Goal: Ask a question

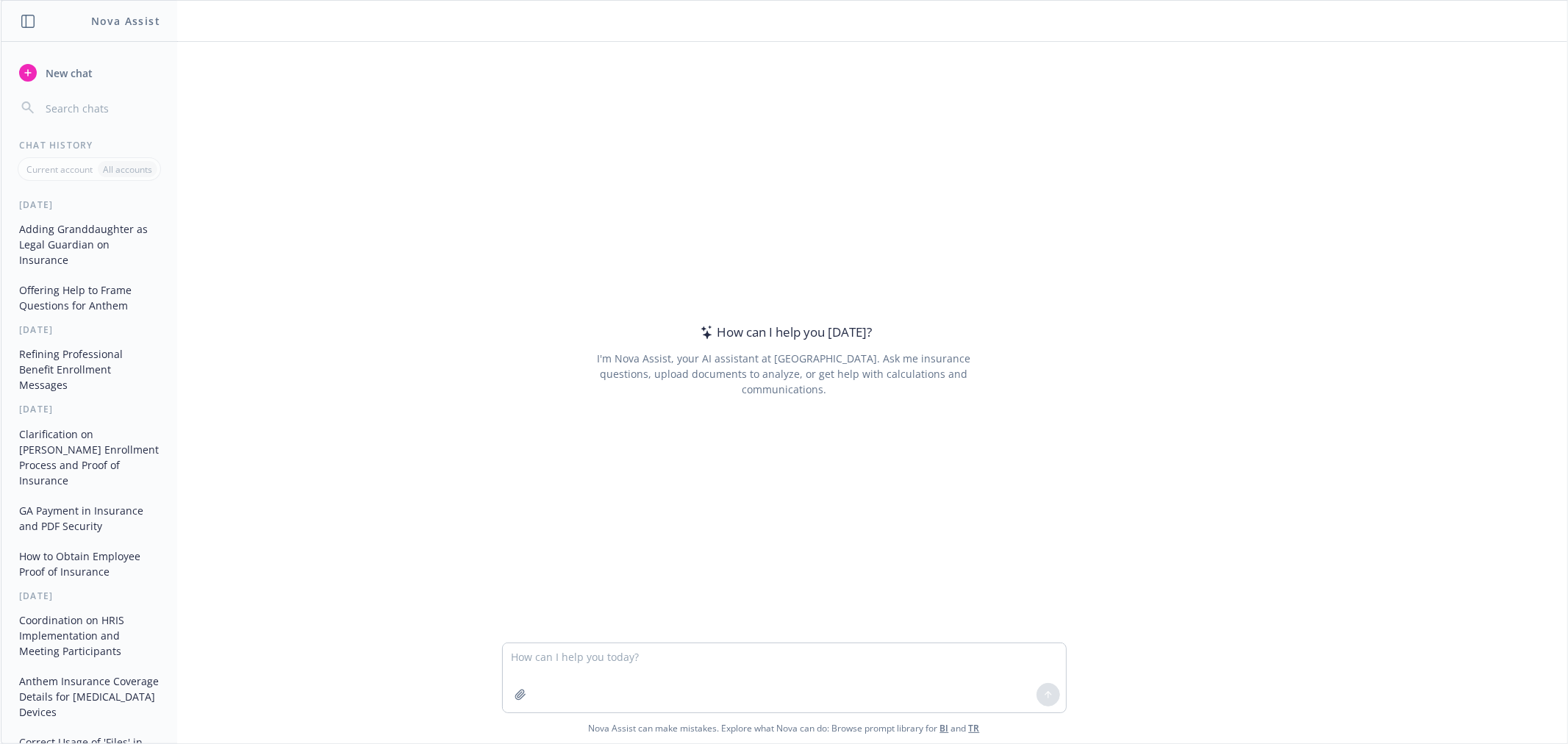
click at [603, 650] on textarea at bounding box center [785, 678] width 563 height 69
type textarea "what are color reccommendations for the numbers and bubbles if these are their …"
click at [997, 661] on textarea "what are color reccommendations for the numbers and bubbles if these are their …" at bounding box center [785, 678] width 563 height 69
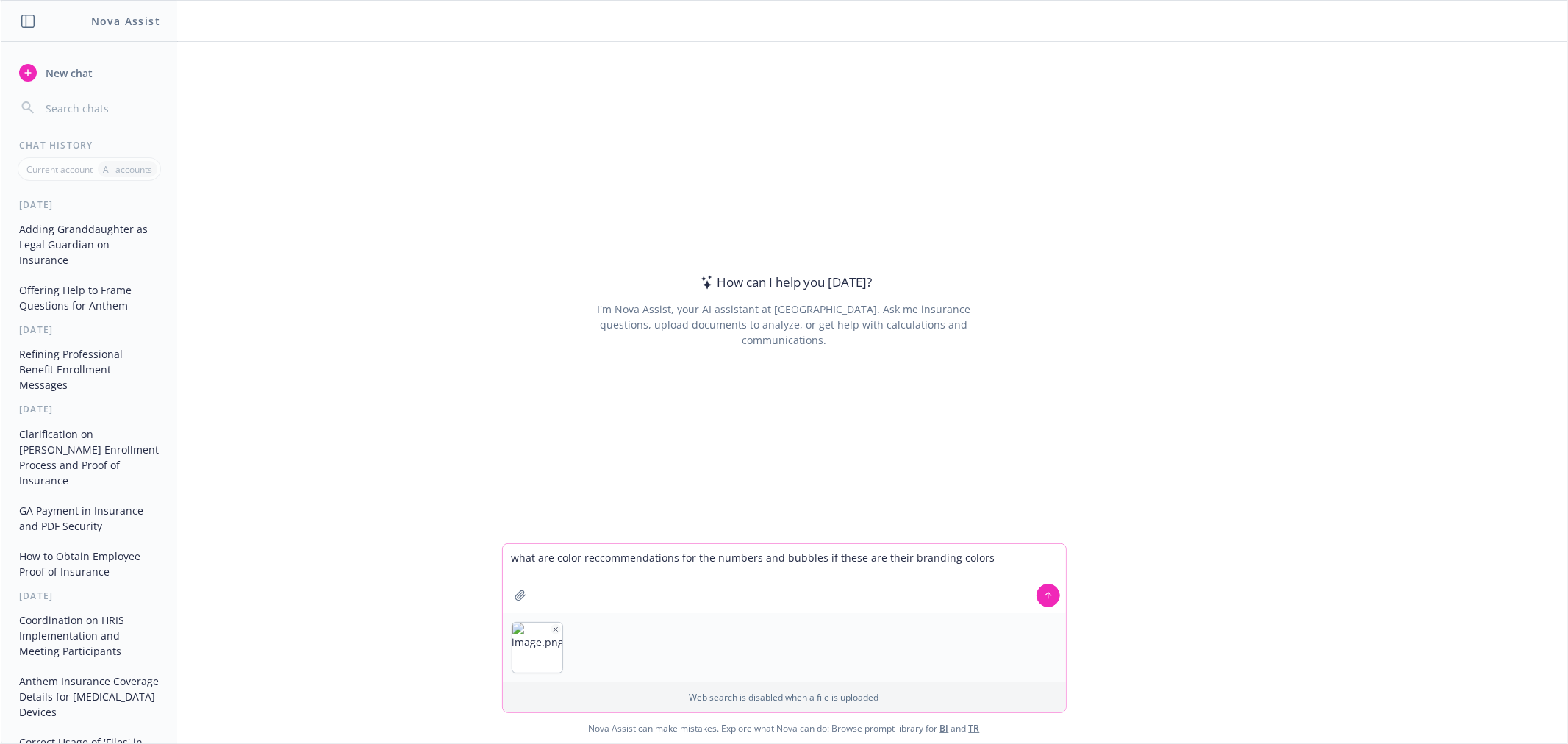
click at [821, 561] on textarea "what are color reccommendations for the numbers and bubbles if these are their …" at bounding box center [785, 579] width 563 height 69
paste textarea
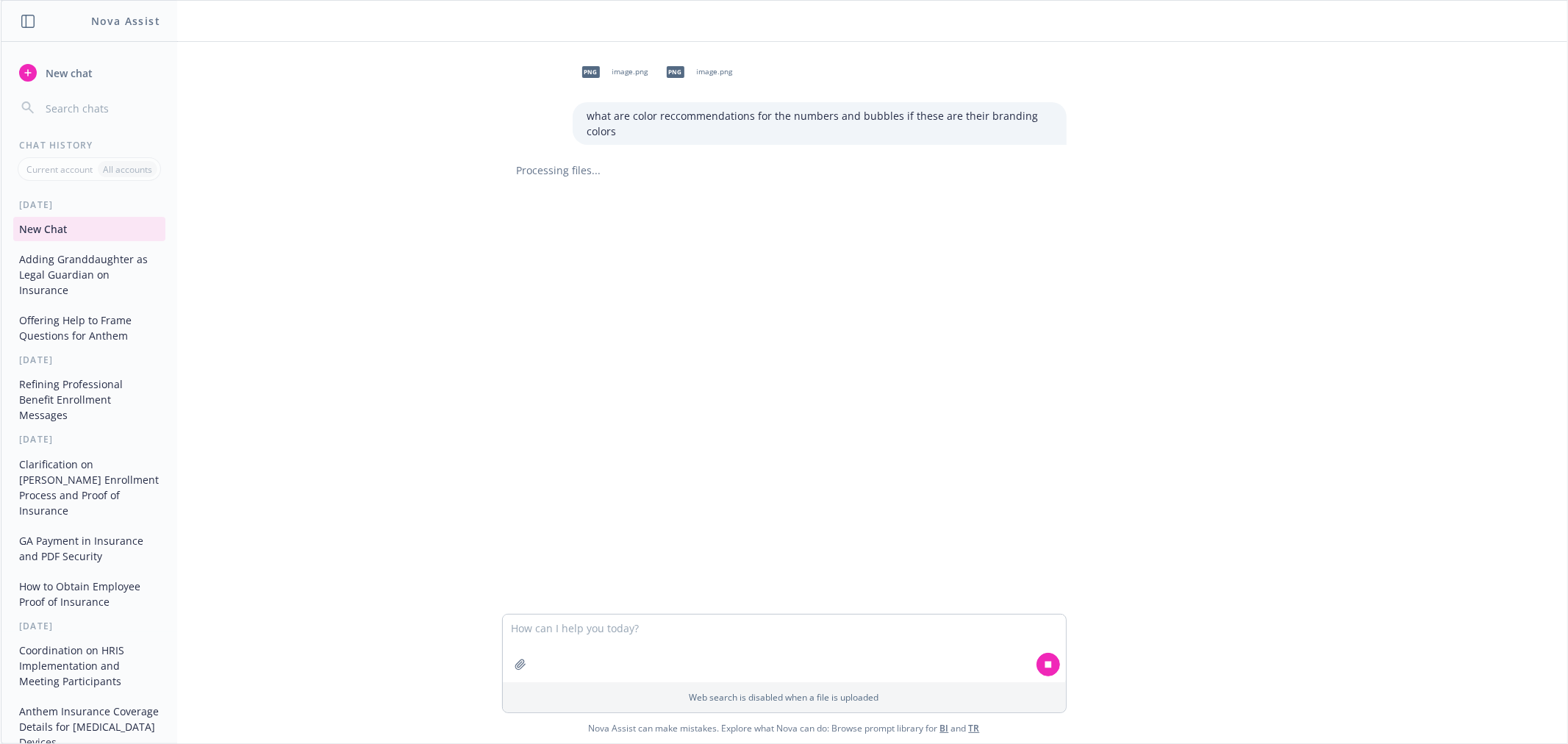
click at [25, 21] on icon "button" at bounding box center [27, 21] width 14 height 14
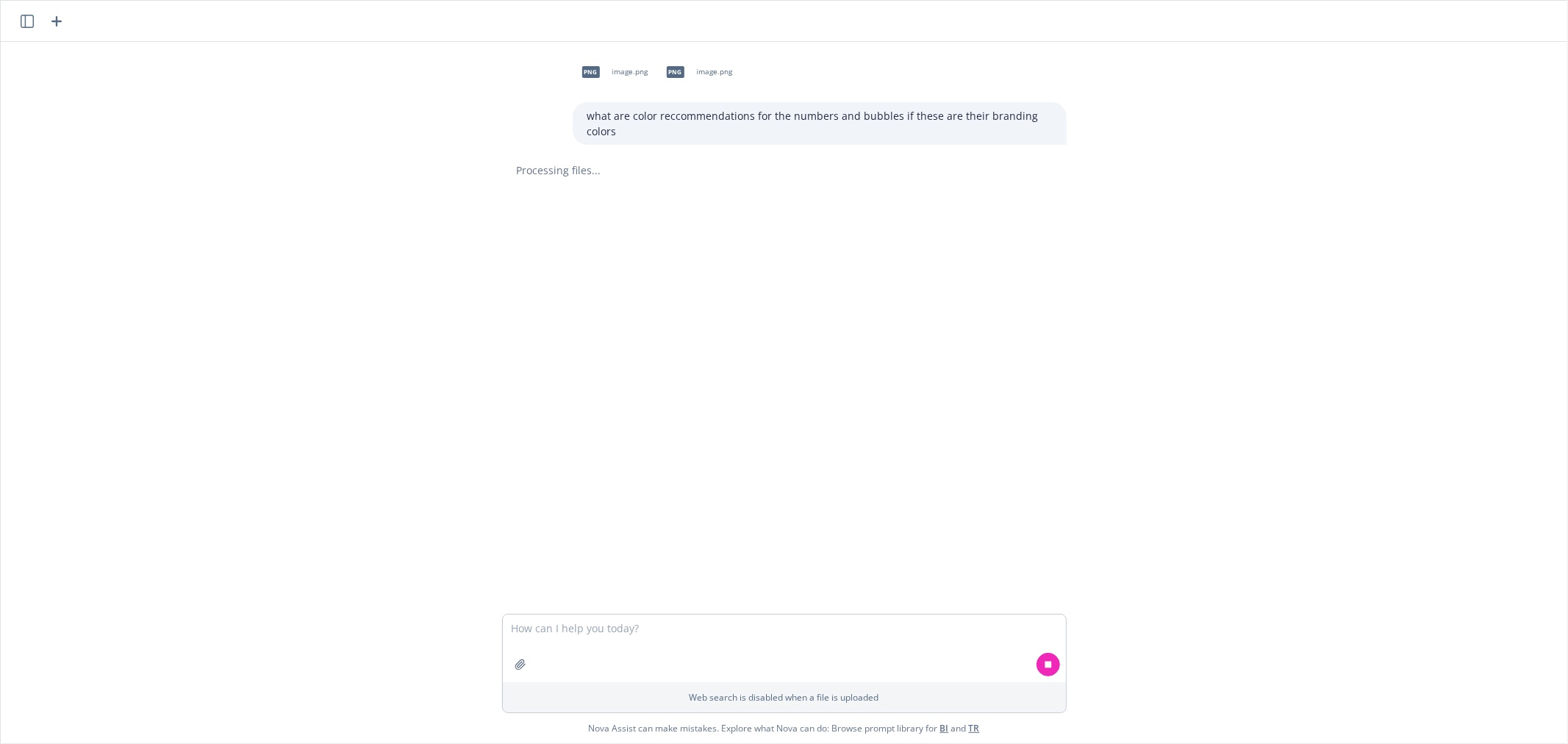
click at [25, 21] on icon "button" at bounding box center [27, 21] width 14 height 14
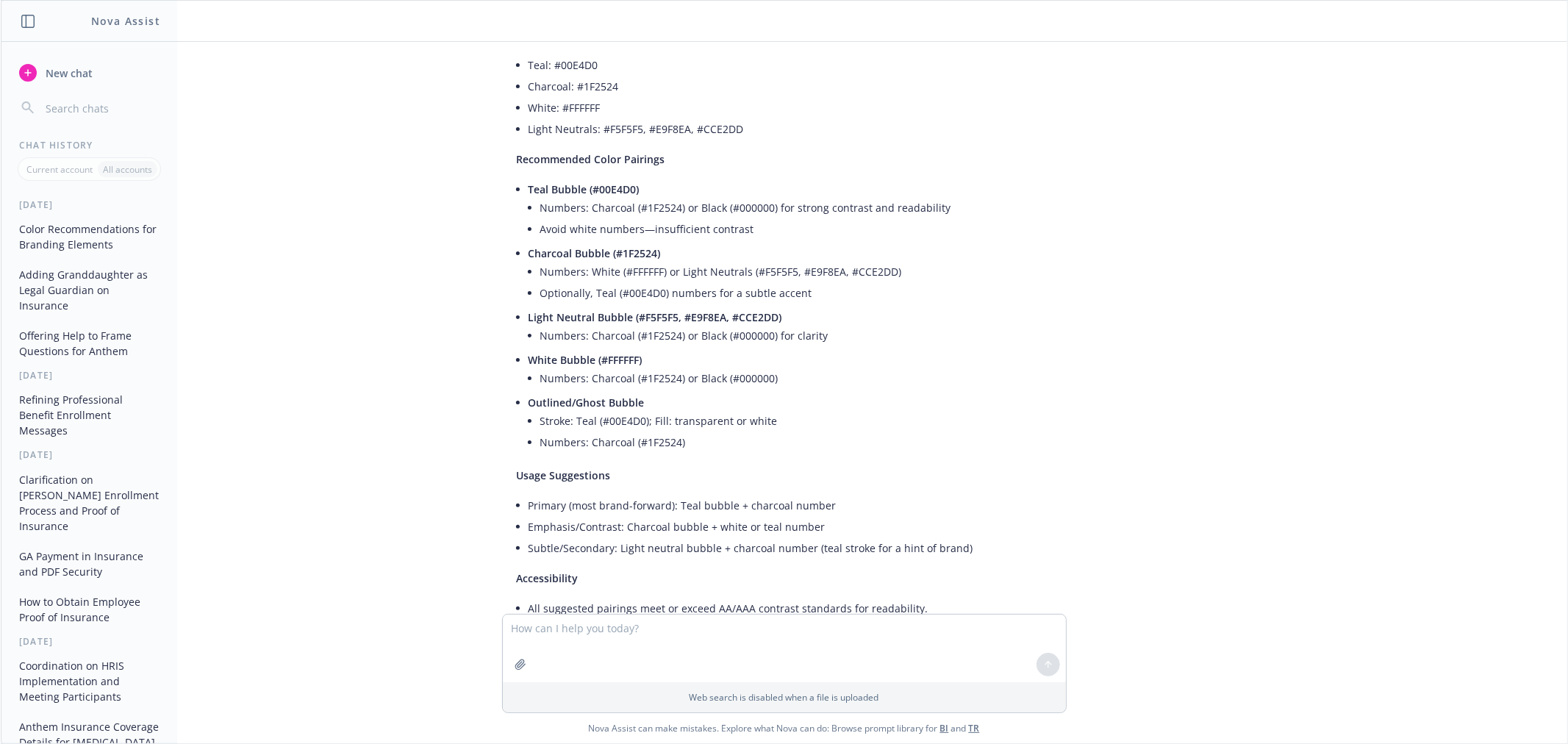
scroll to position [145, 0]
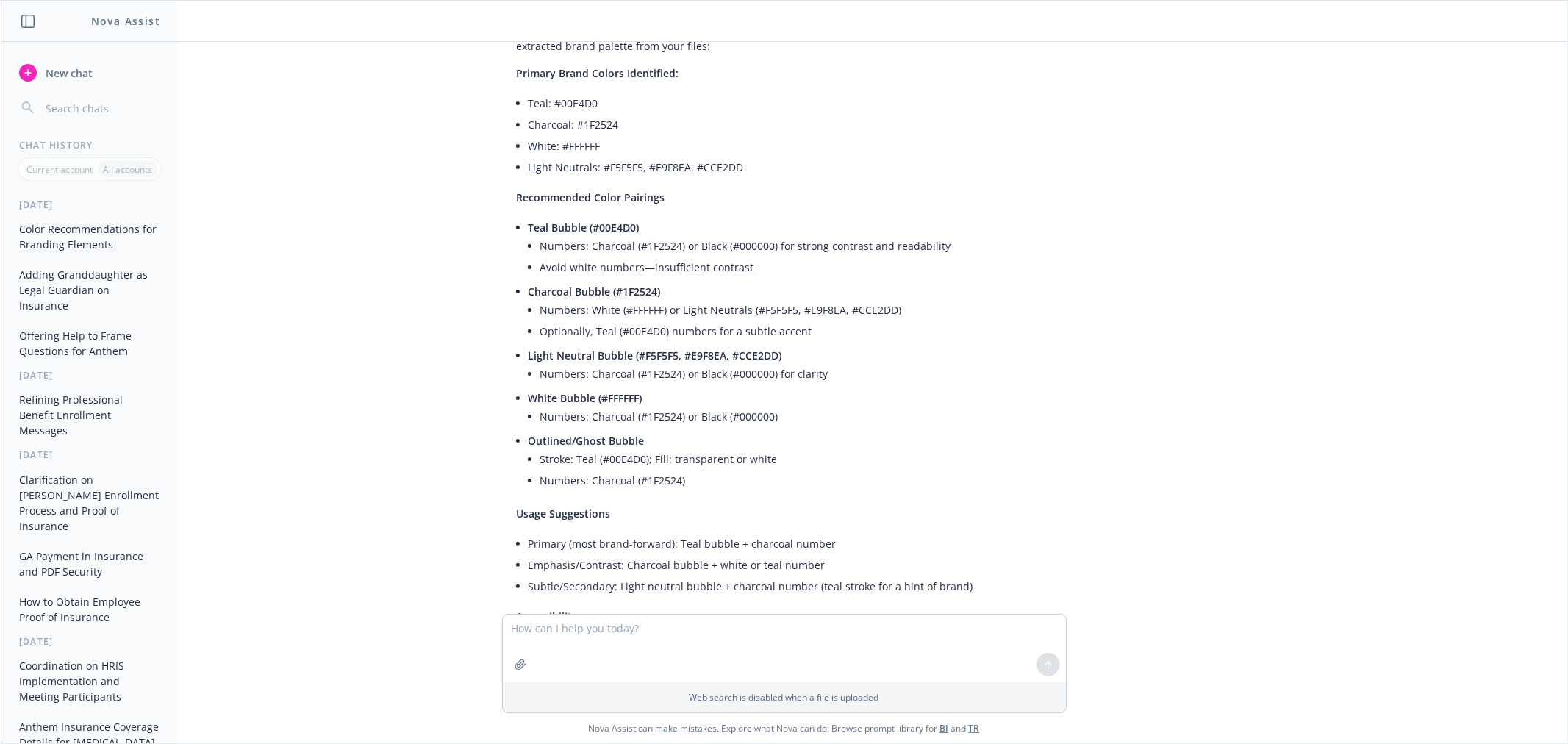
click at [623, 287] on span "Charcoal Bubble (#1F2524)" at bounding box center [595, 291] width 133 height 14
copy span "1F2524"
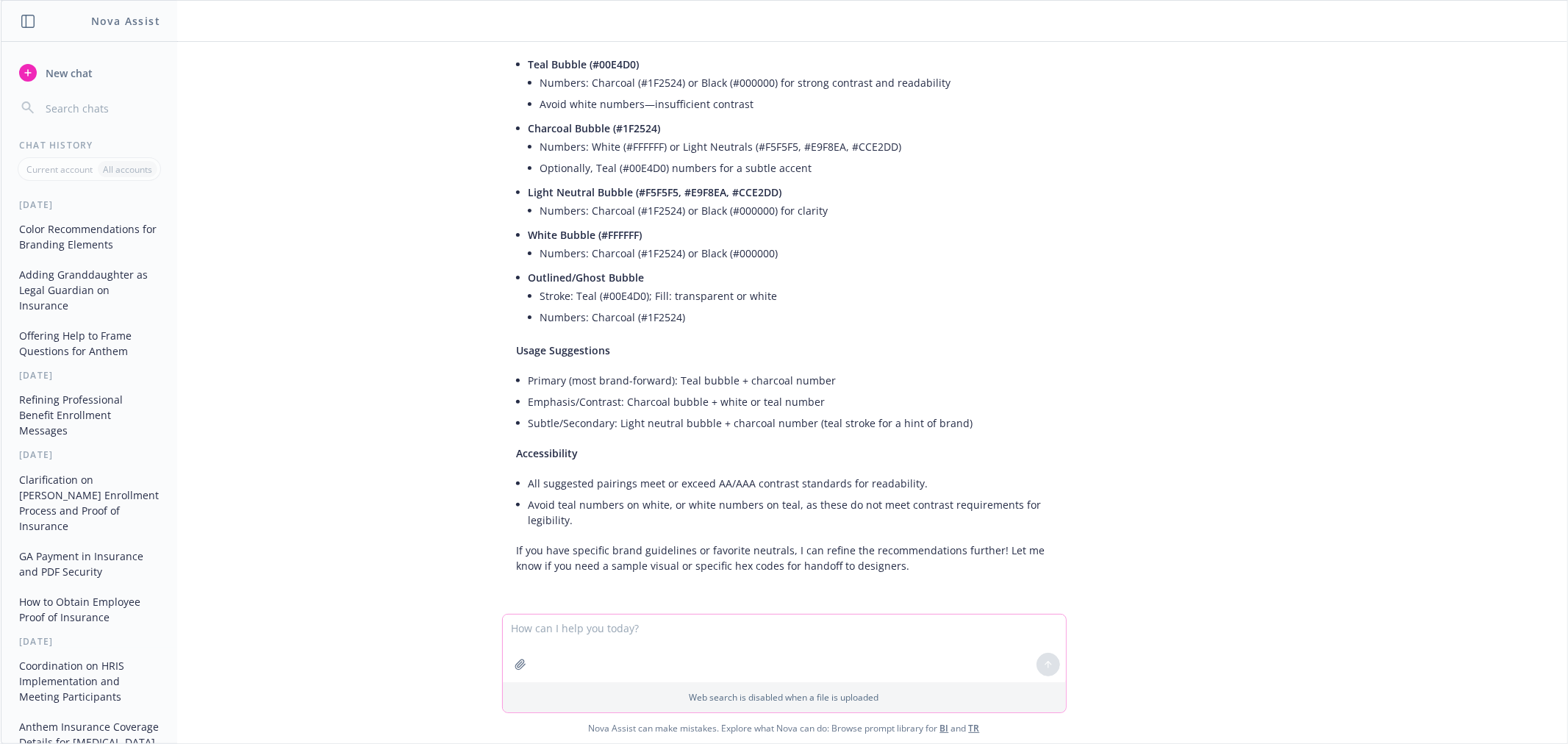
click at [704, 634] on textarea at bounding box center [785, 649] width 563 height 67
type textarea "show me visuals"
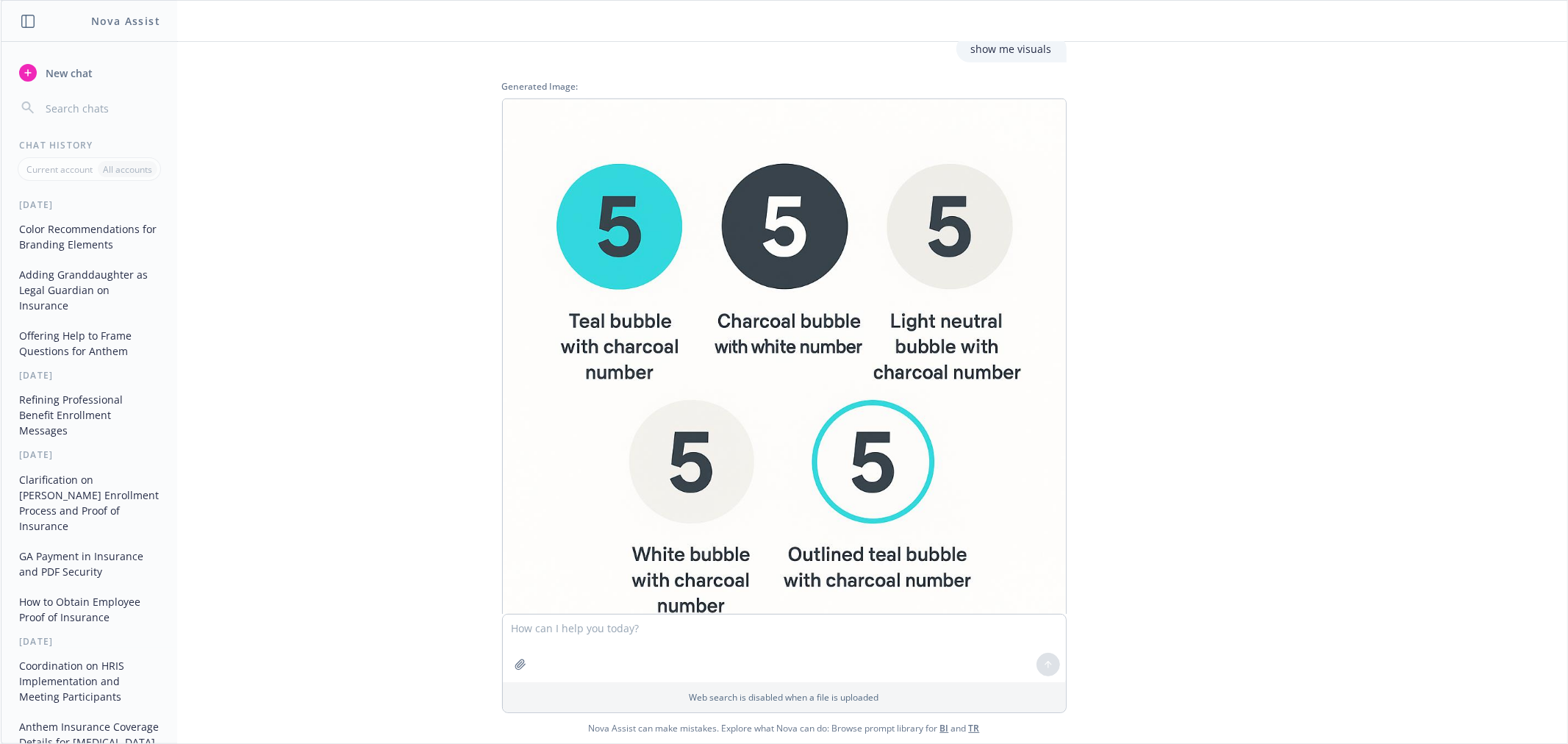
scroll to position [831, 0]
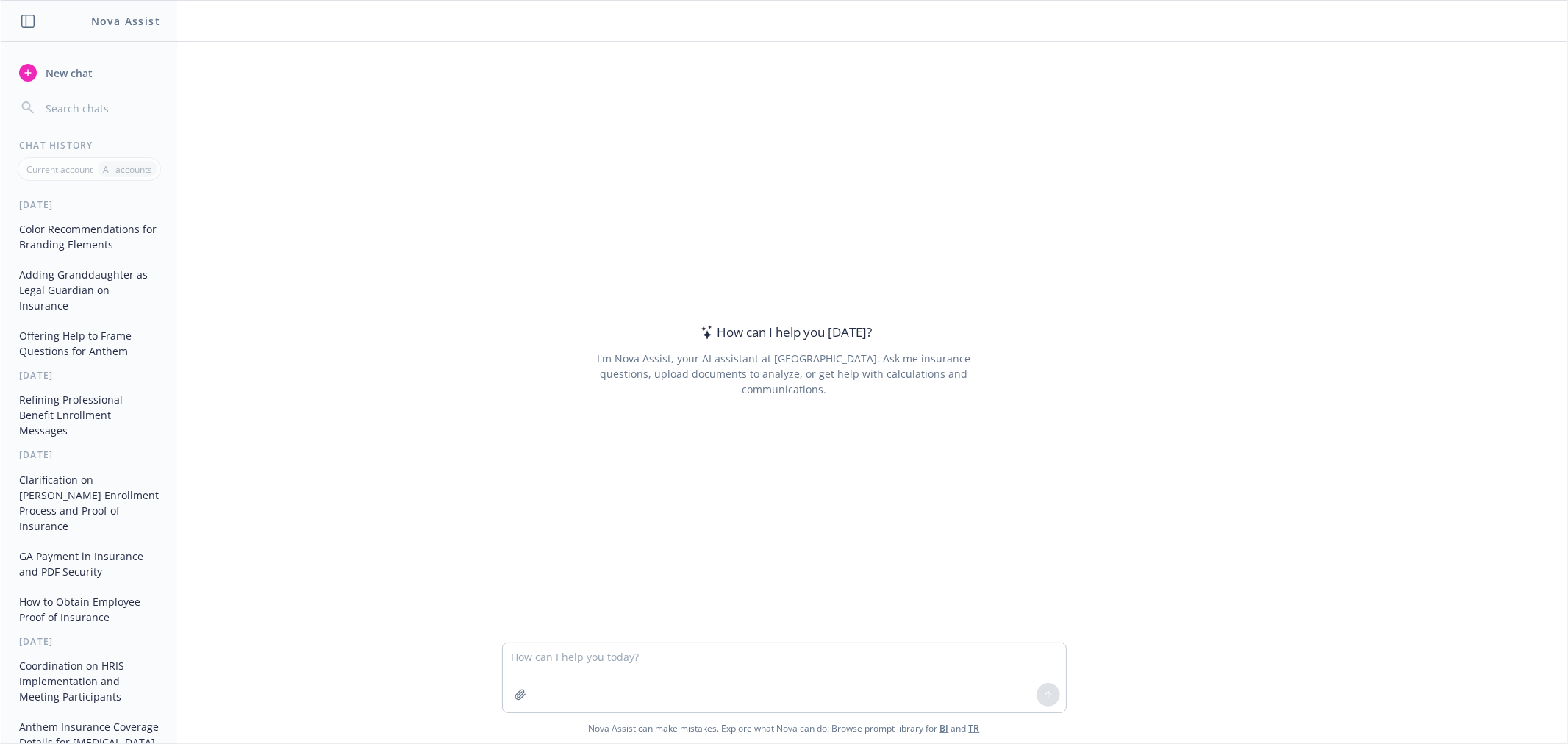
click at [636, 666] on textarea at bounding box center [785, 678] width 563 height 69
type textarea "[DEMOGRAPHIC_DATA] name that could be [DEMOGRAPHIC_DATA] but easy to pronoince"
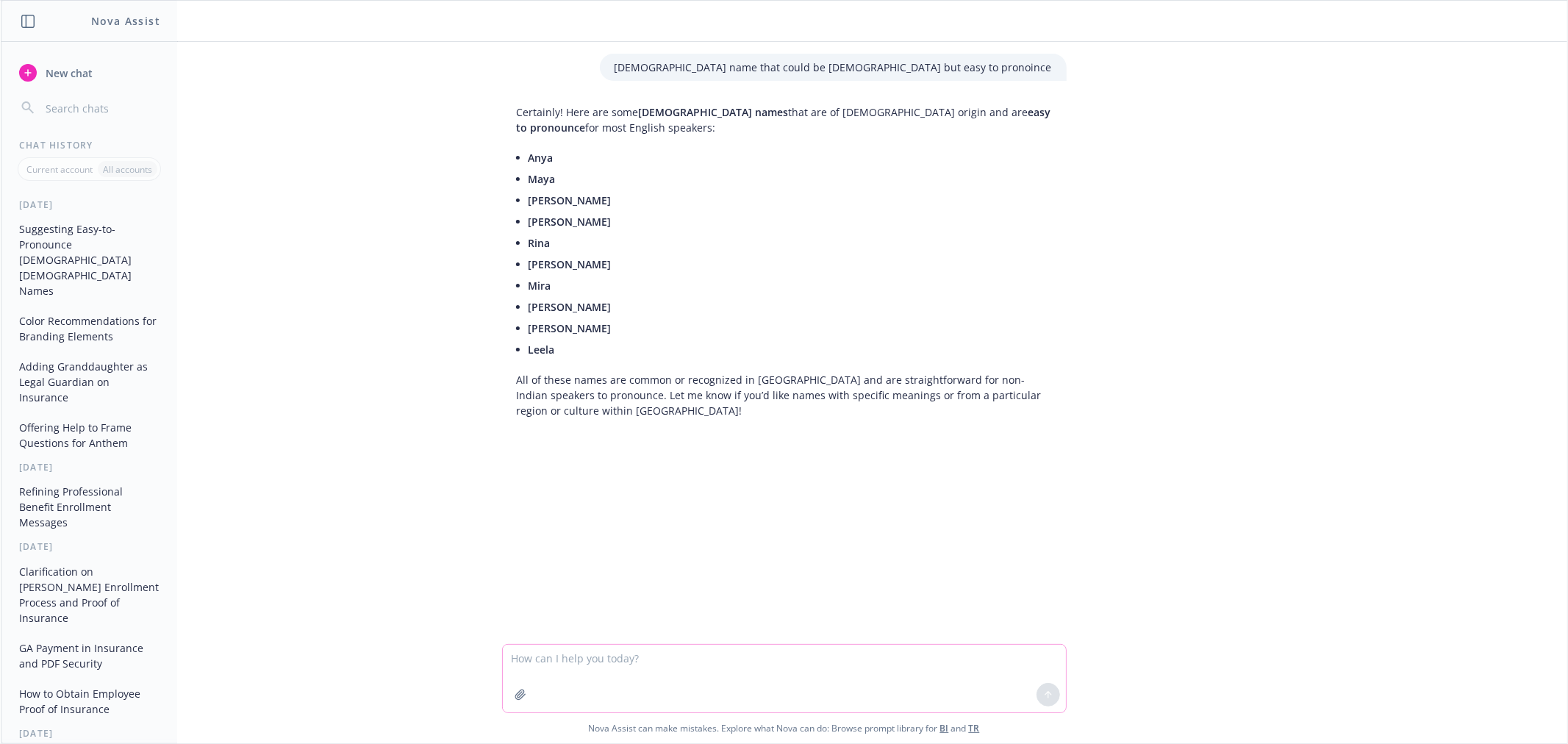
click at [611, 675] on textarea at bounding box center [785, 679] width 563 height 67
paste textarea
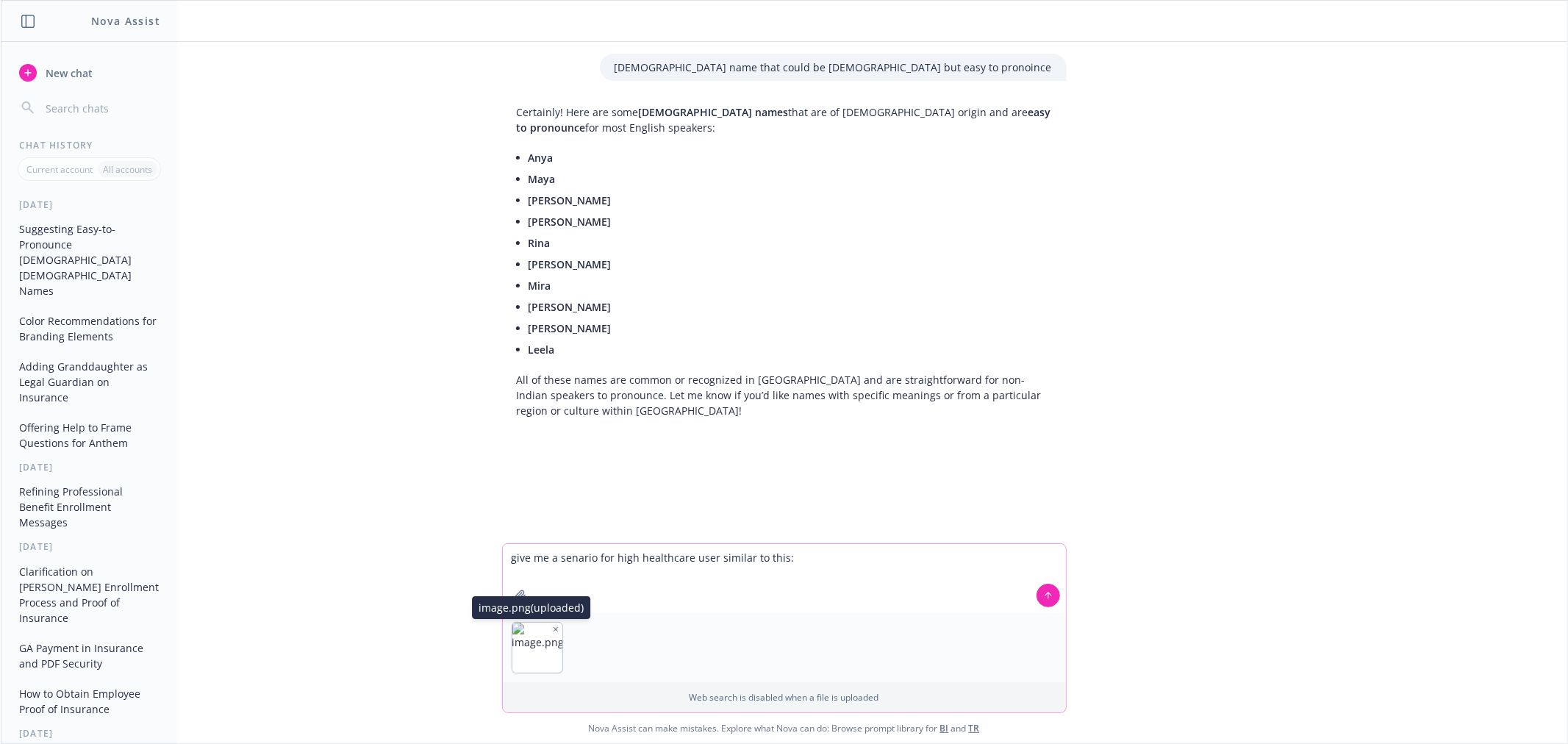
click at [552, 626] on icon "button" at bounding box center [556, 630] width 7 height 7
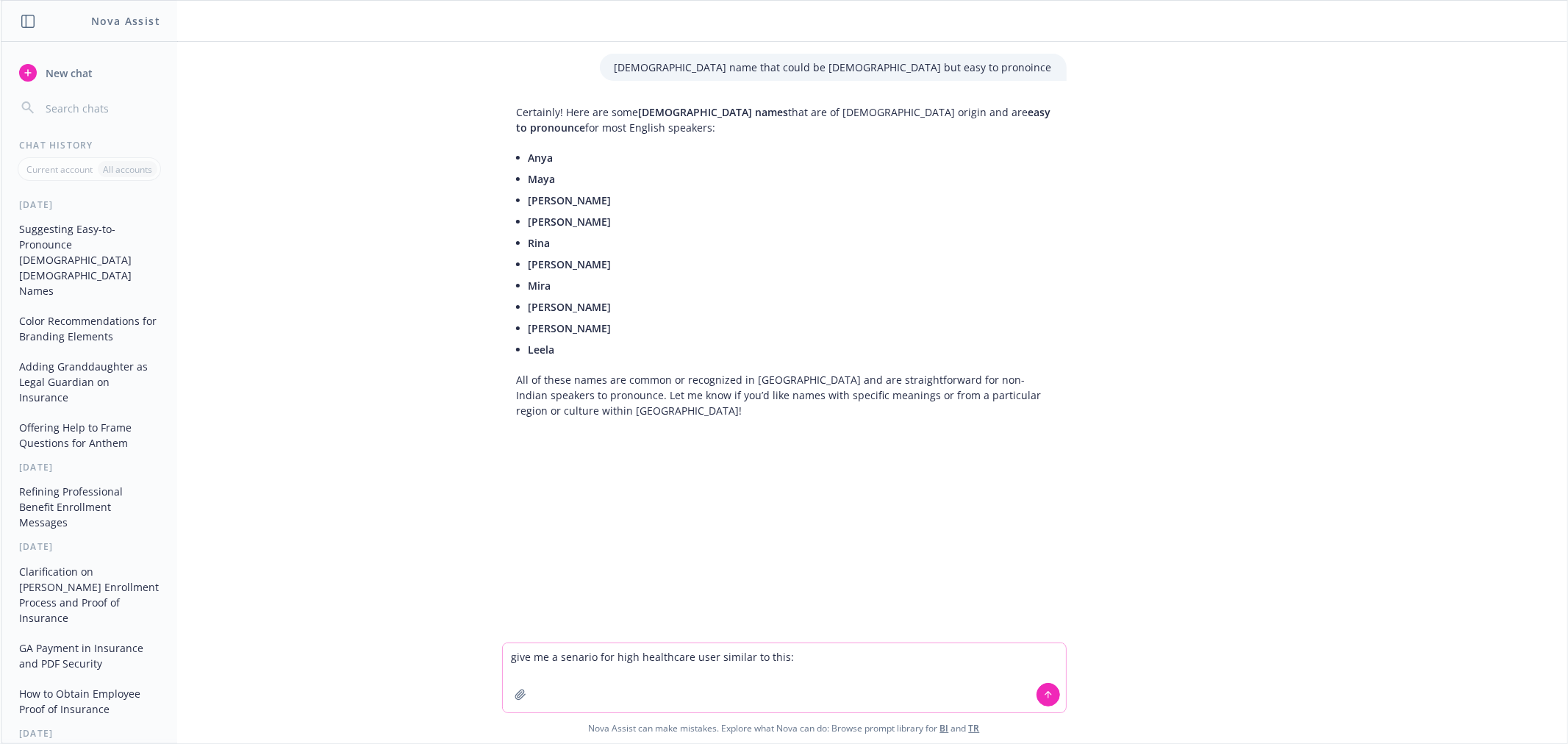
click at [812, 666] on textarea "give me a senario for high healthcare user similar to this:" at bounding box center [785, 678] width 563 height 69
paste textarea "Anya is a salaried employee who goes to the doctor once a year for a check-up, …"
type textarea "give me a senario for high healthcare user similar to this: Anya is a salaried …"
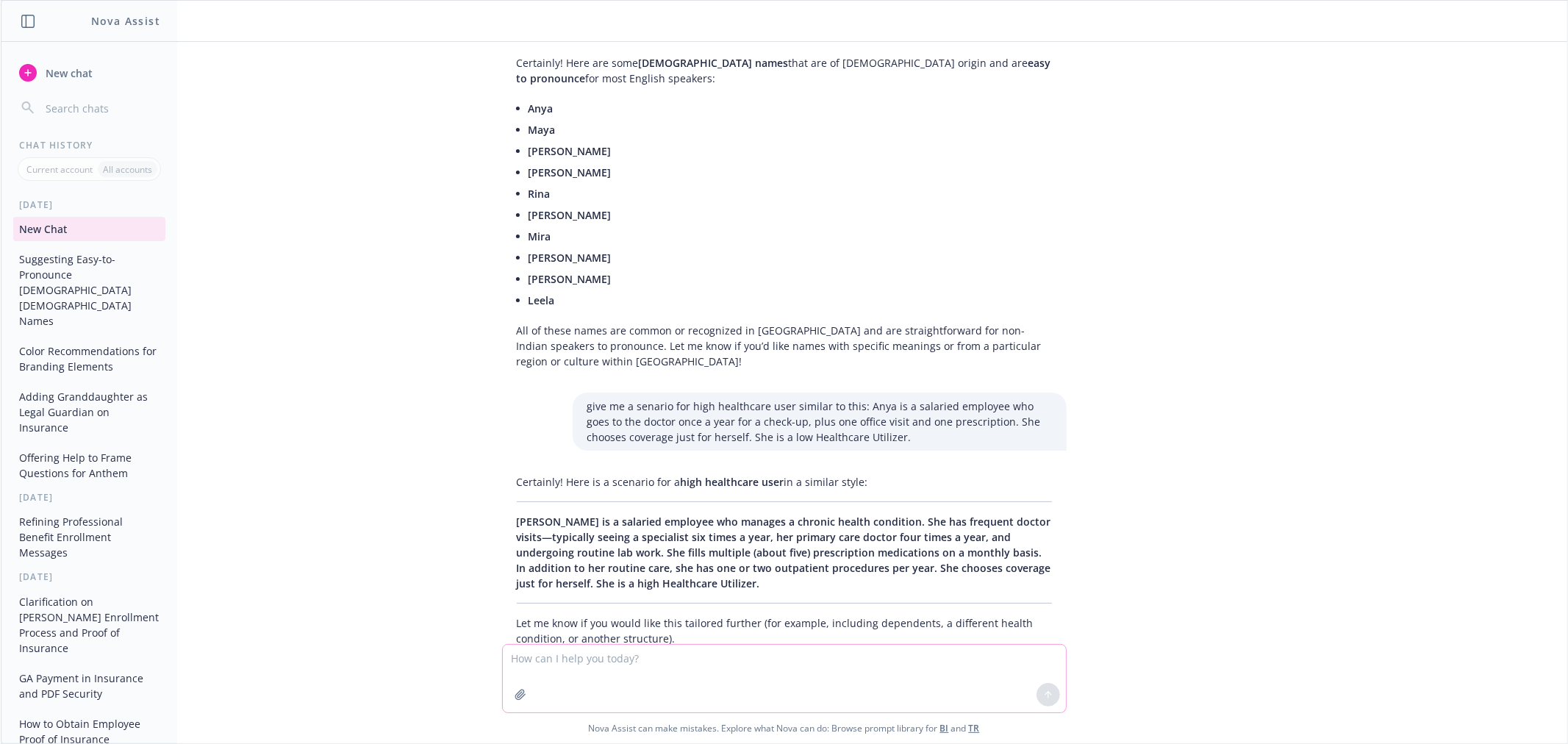
scroll to position [92, 0]
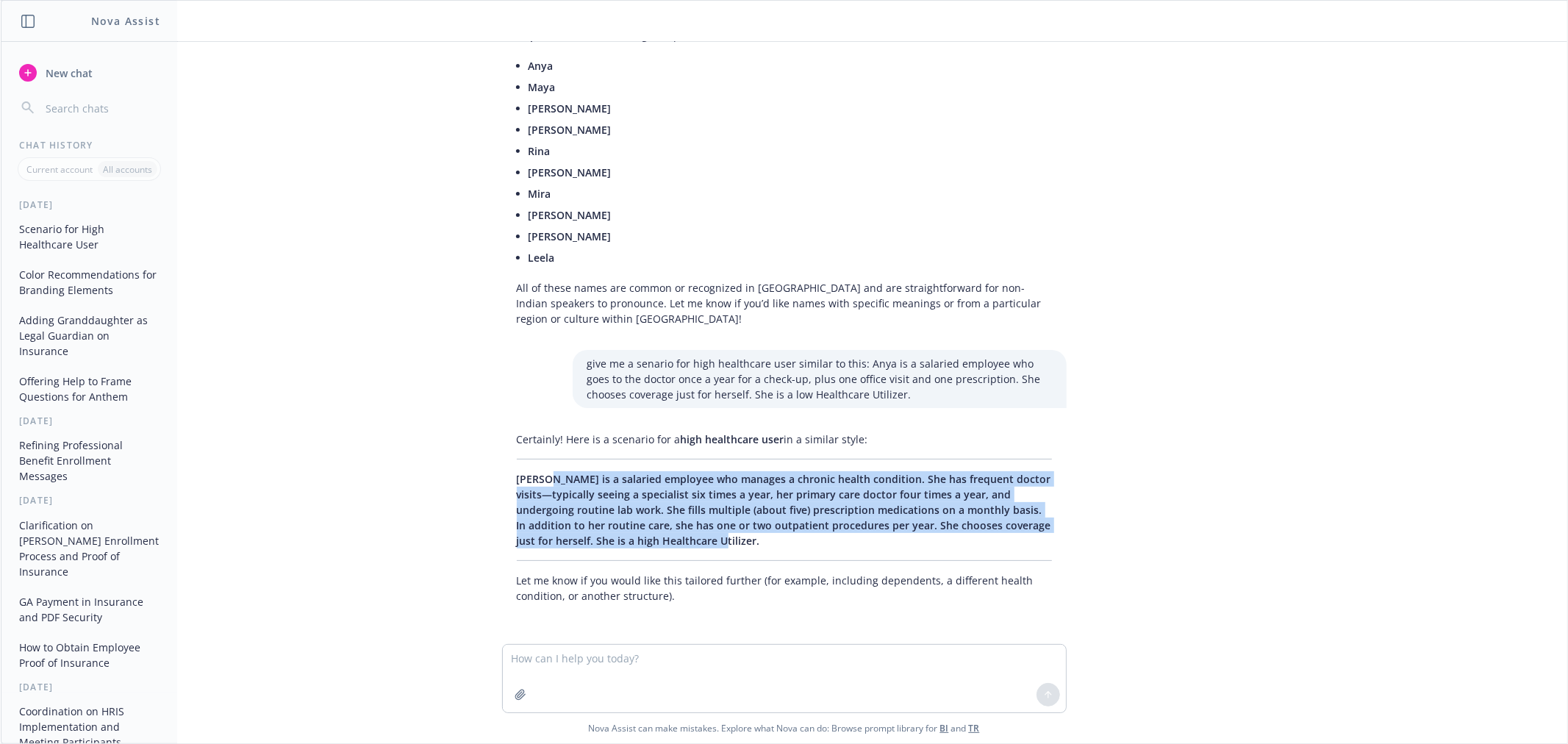
drag, startPoint x: 531, startPoint y: 474, endPoint x: 735, endPoint y: 549, distance: 217.3
click at [735, 549] on div "Certainly! Here is a scenario for a high healthcare user in a similar style: Pr…" at bounding box center [784, 518] width 564 height 184
copy span "is a salaried employee who manages a chronic health condition. She has frequent…"
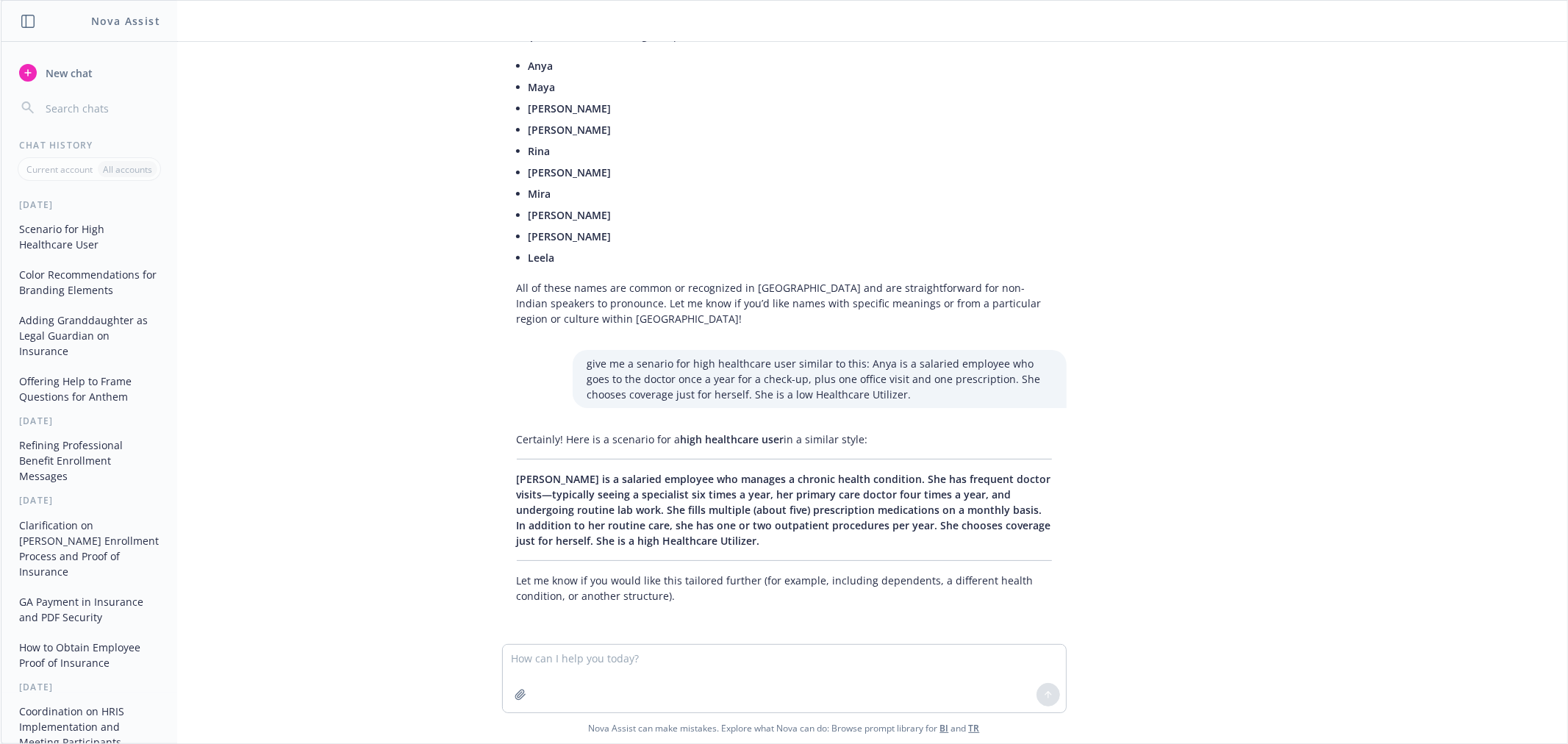
click at [630, 580] on p "Let me know if you would like this tailored further (for example, including dep…" at bounding box center [784, 588] width 535 height 31
click at [662, 672] on textarea at bounding box center [785, 679] width 563 height 67
paste textarea
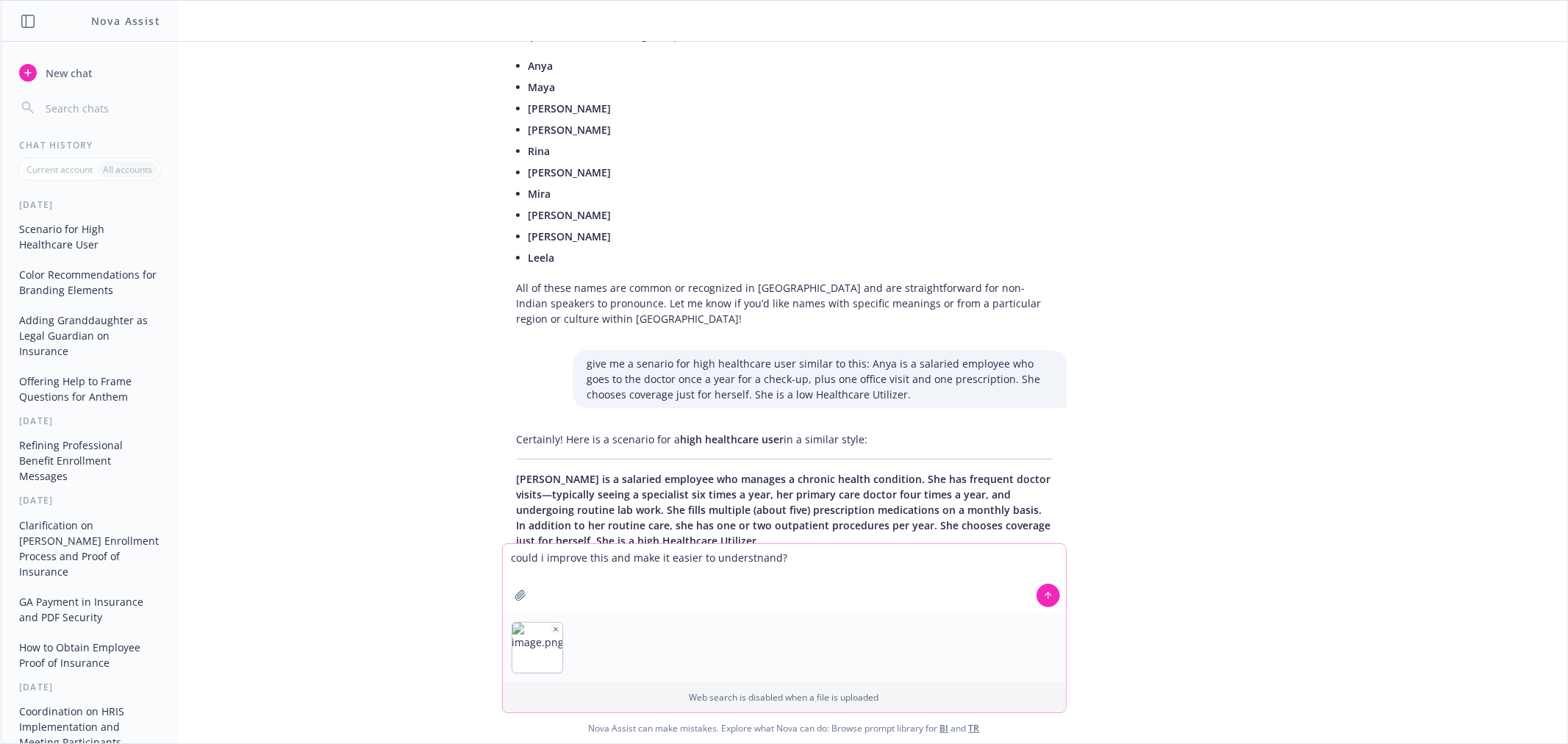
click at [737, 544] on textarea "could i improve this and make it easier to understnand?" at bounding box center [785, 579] width 563 height 69
click at [736, 557] on textarea "could i improve this and make it easier to understnand?" at bounding box center [785, 579] width 563 height 69
type textarea "could i improve this and make it easier to understand?"
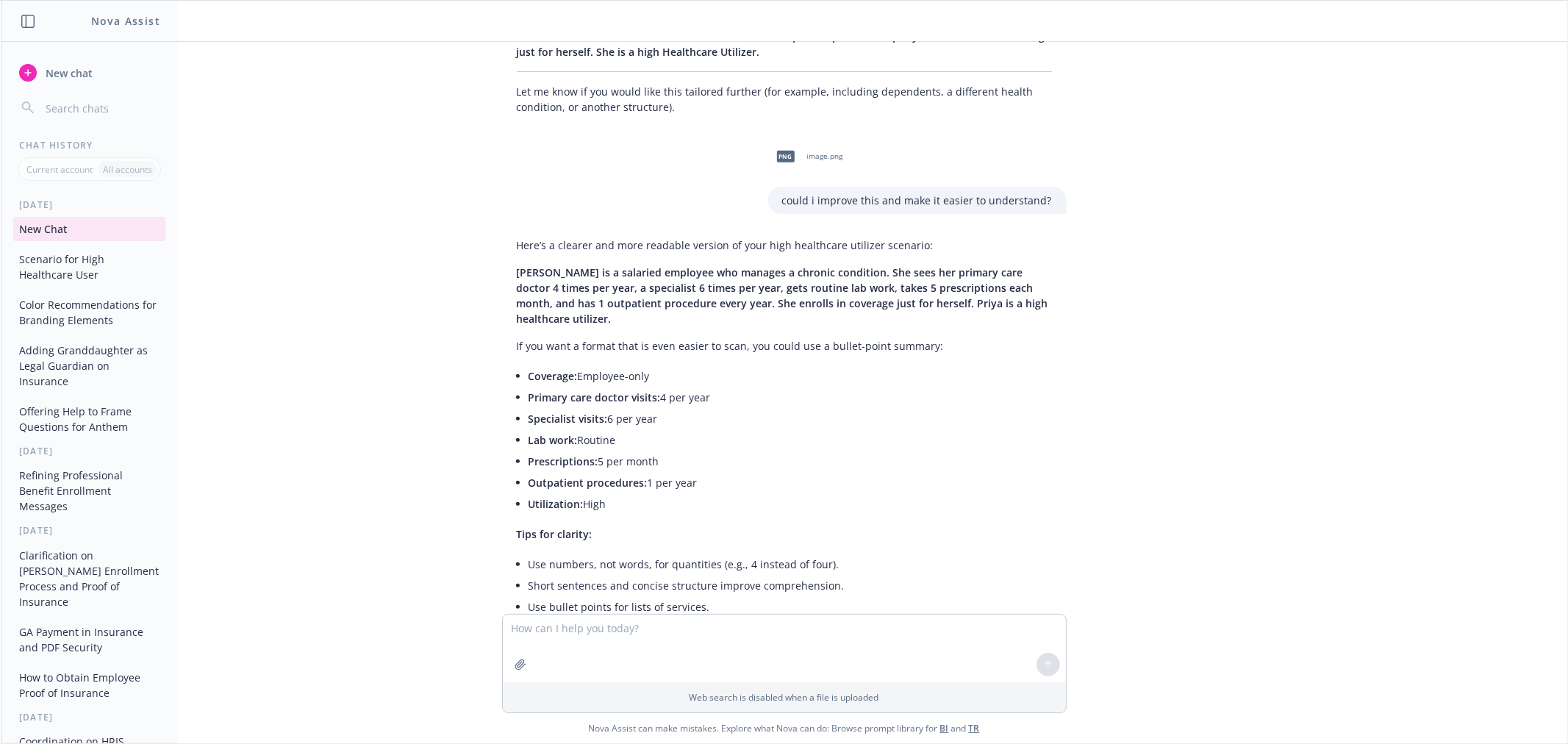
scroll to position [658, 0]
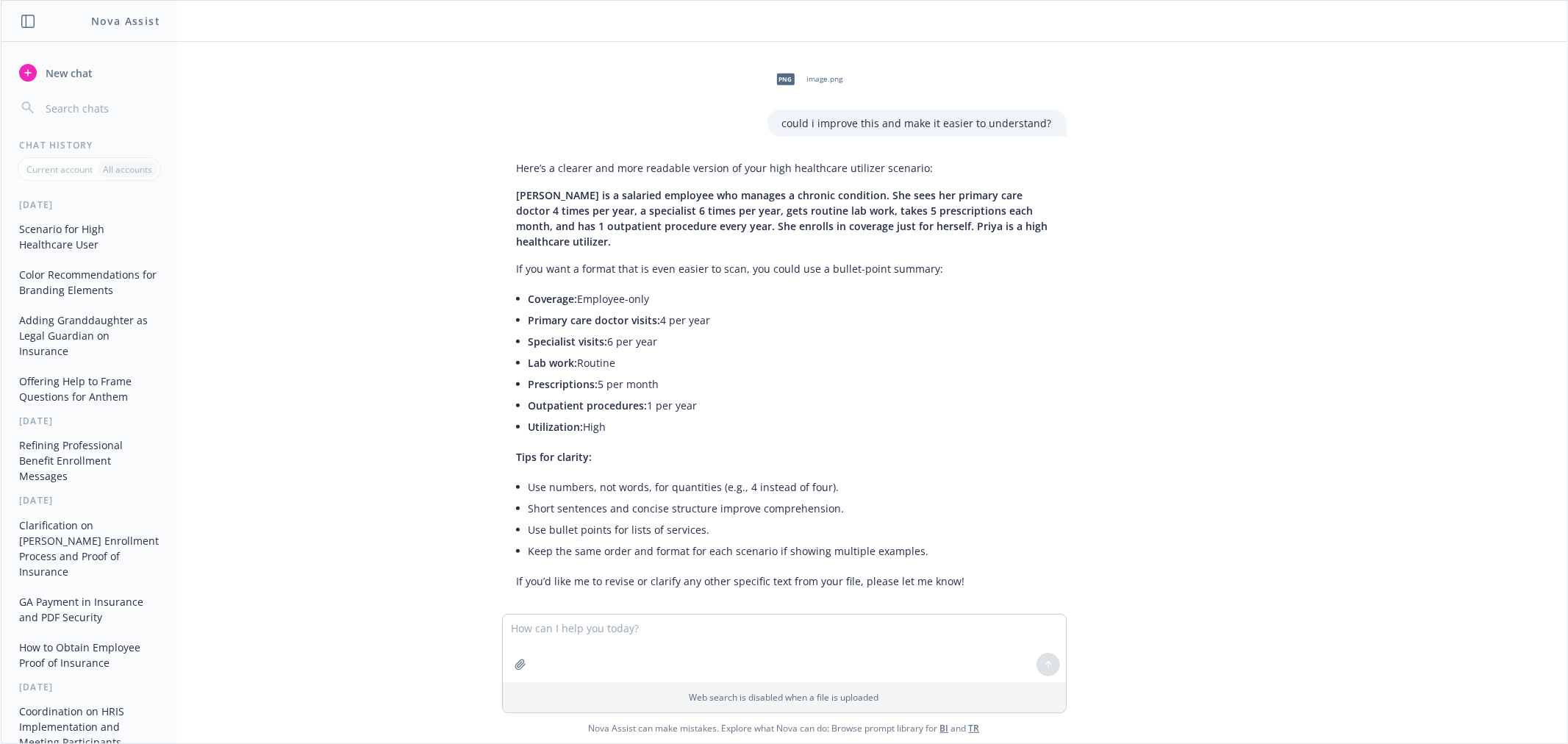
click at [581, 334] on span "Specialist visits:" at bounding box center [568, 341] width 79 height 14
copy ul "Coverage: Employee-only Primary care doctor visits: 4 per year Specialist visit…"
drag, startPoint x: 519, startPoint y: 278, endPoint x: 597, endPoint y: 418, distance: 160.3
click at [597, 418] on ul "Coverage: Employee-only Primary care doctor visits: 4 per year Specialist visit…" at bounding box center [790, 362] width 523 height 149
click at [799, 648] on textarea at bounding box center [785, 649] width 563 height 67
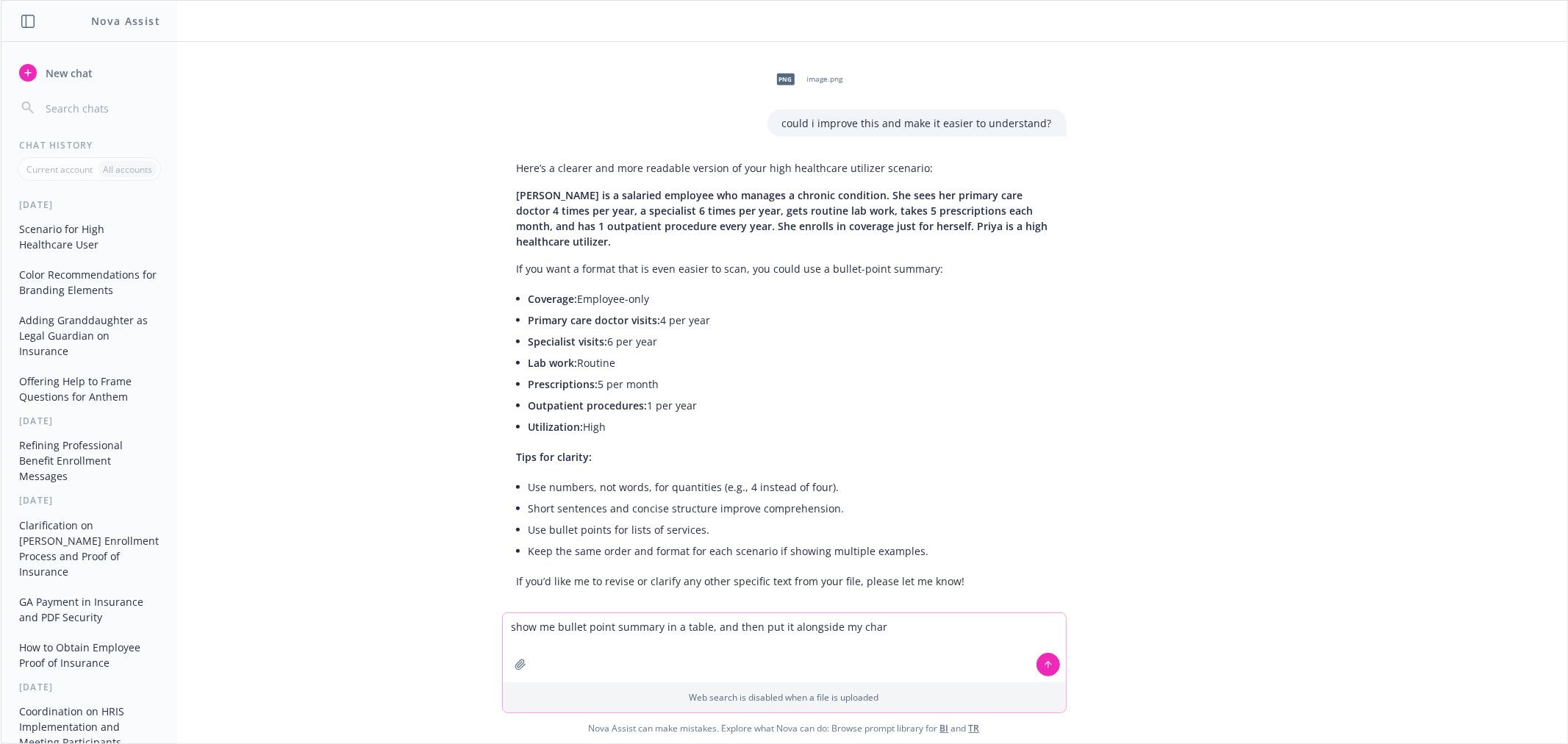
type textarea "show me bullet point summary in a table, and then put it alongside my chart"
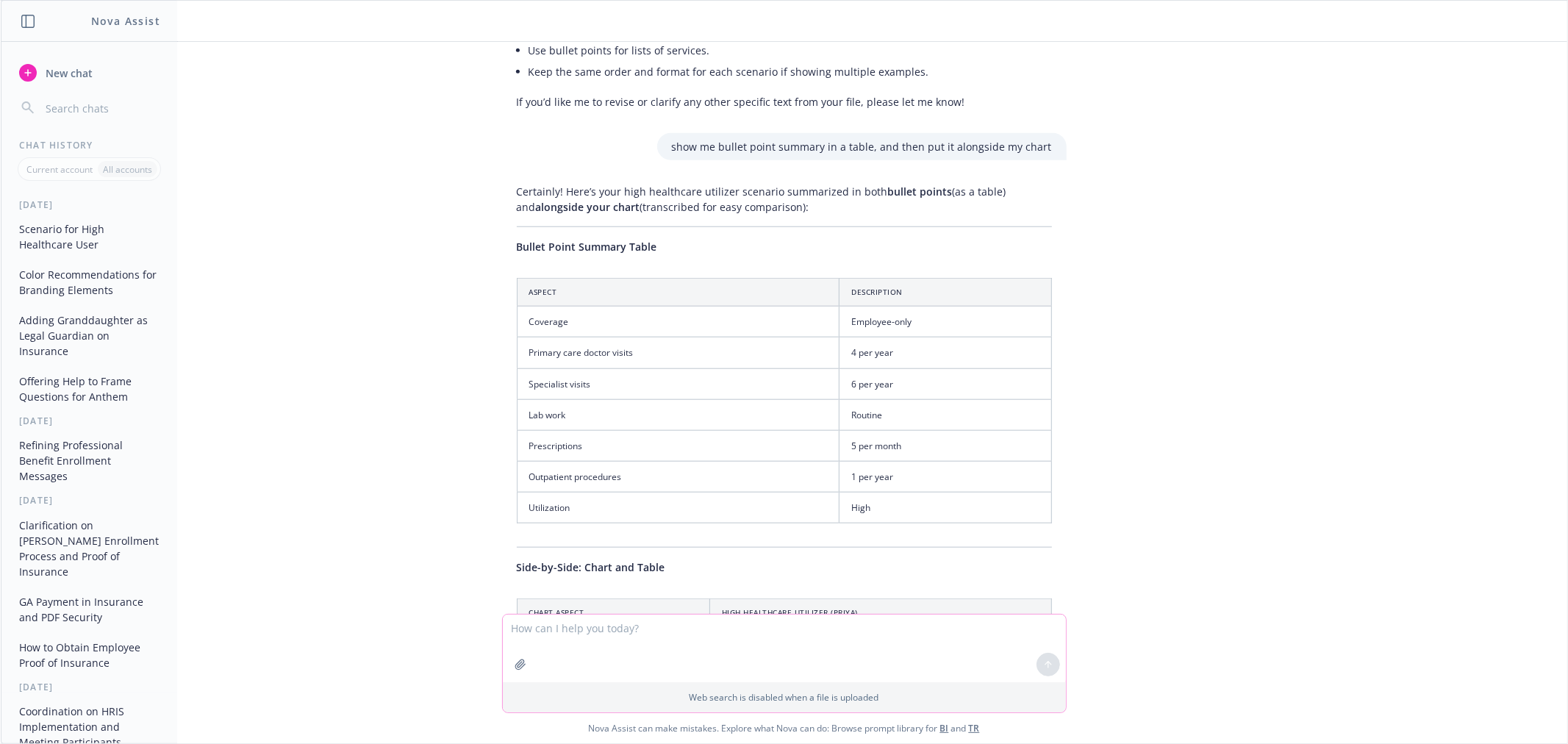
scroll to position [974, 0]
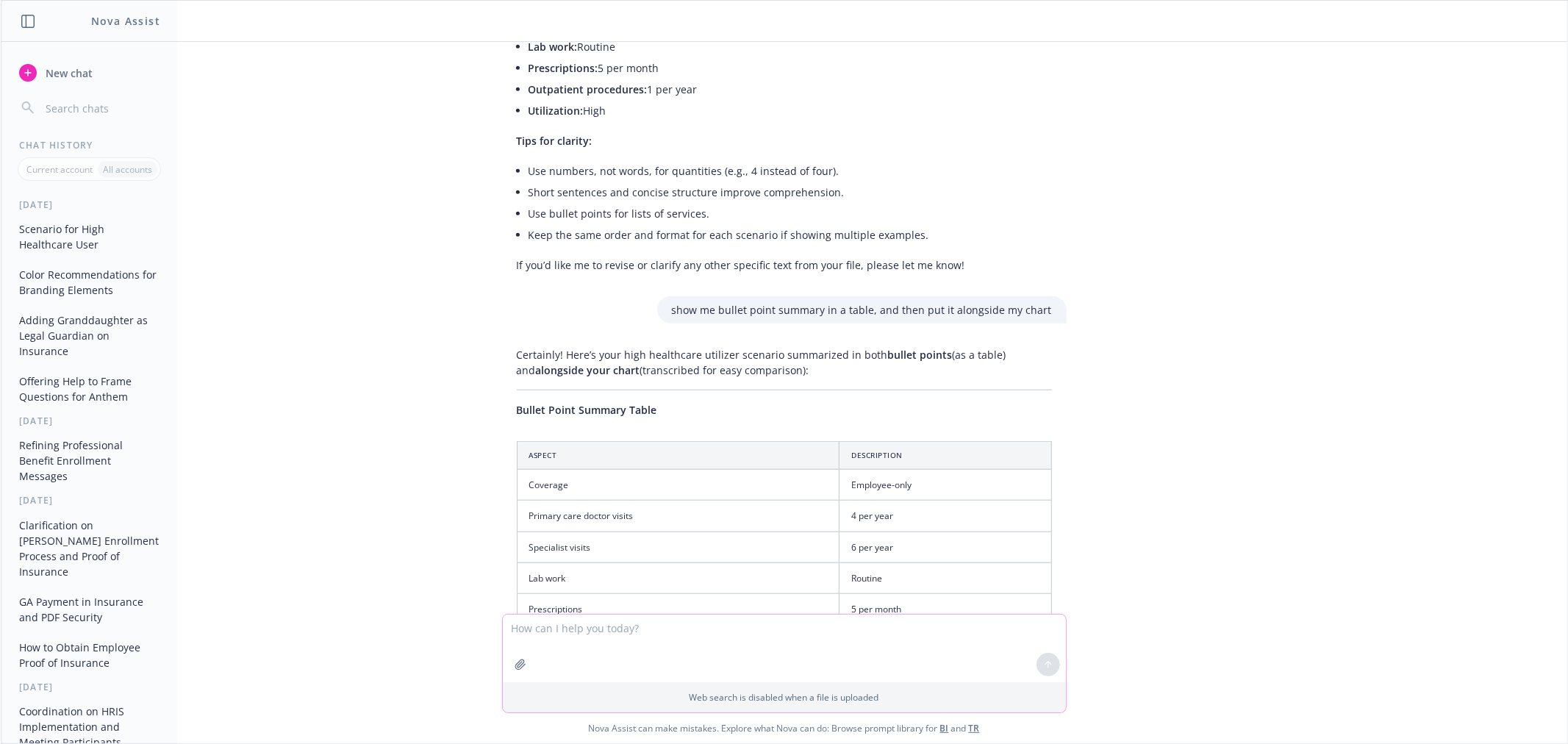
click at [622, 630] on textarea at bounding box center [785, 649] width 563 height 67
paste textarea "Differences Between Medical Plan Option Types"
type textarea "shorten: Differences Between Medical Plan Option Types"
click at [552, 627] on icon "button" at bounding box center [556, 630] width 7 height 7
click at [1047, 665] on button at bounding box center [1048, 665] width 24 height 24
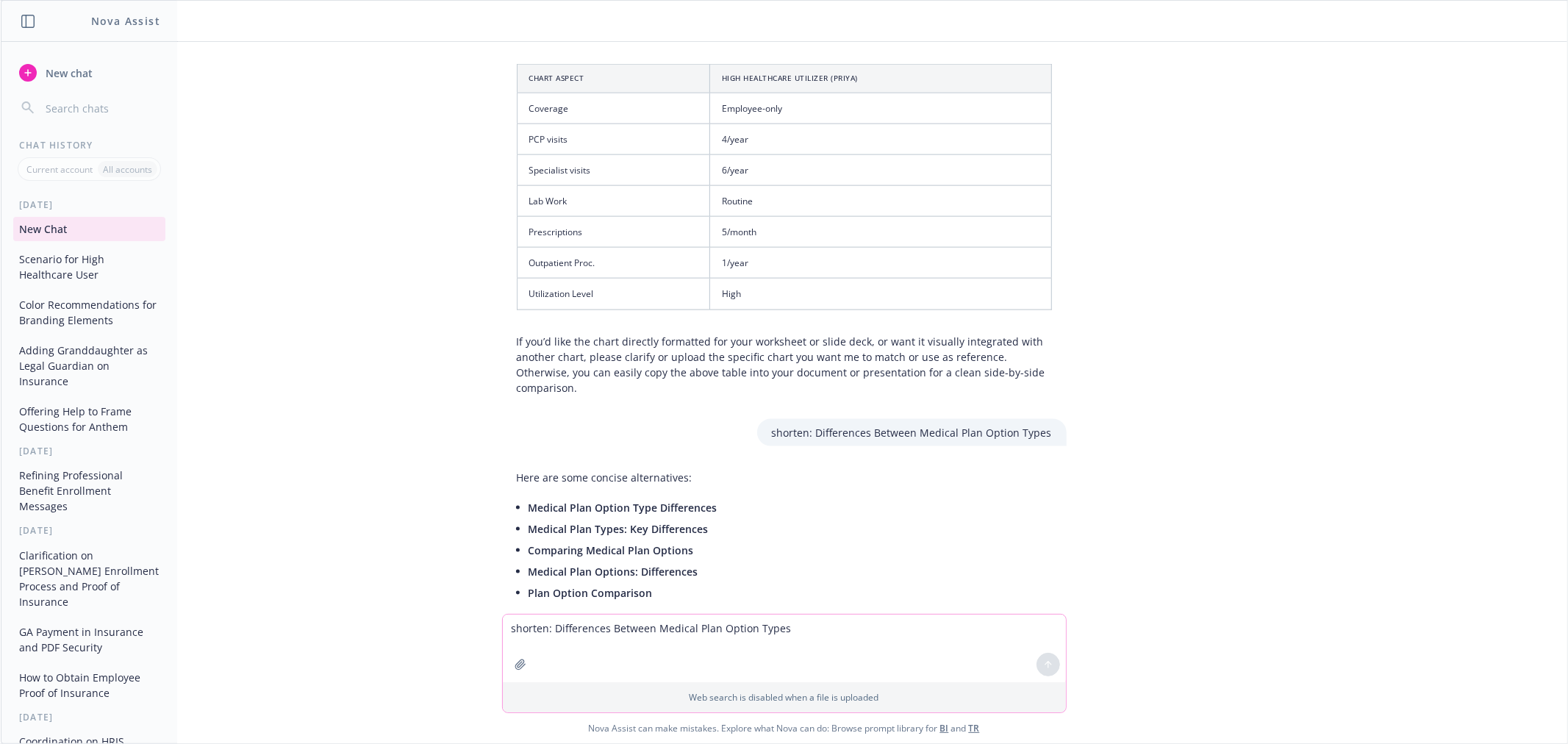
scroll to position [1699, 0]
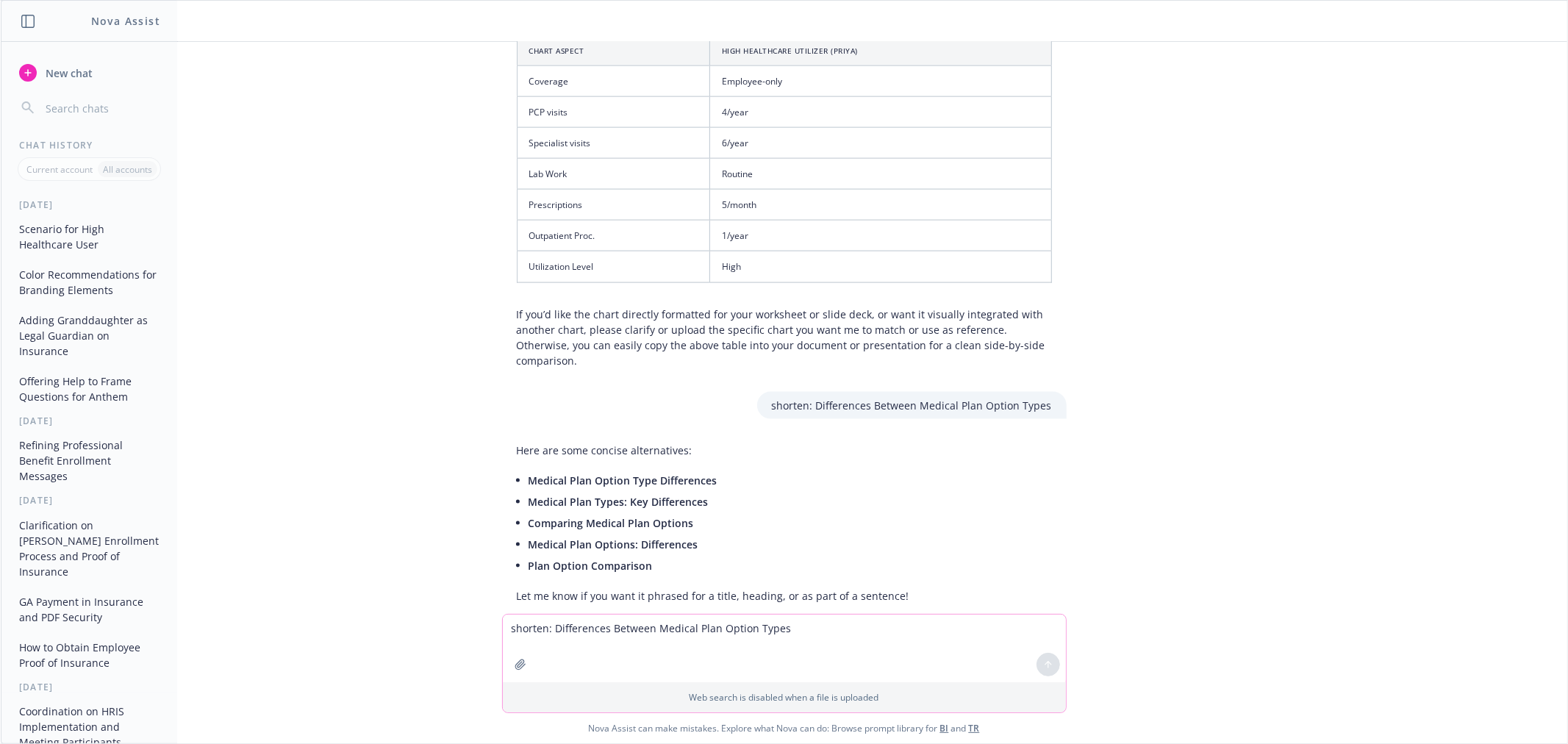
click at [550, 559] on span "Plan Option Comparison" at bounding box center [590, 565] width 124 height 14
drag, startPoint x: 644, startPoint y: 532, endPoint x: 516, endPoint y: 534, distance: 128.0
click at [529, 555] on li "Plan Option Comparison" at bounding box center [719, 565] width 381 height 21
click at [625, 627] on textarea "shorten: Differences Between Medical Plan Option Types" at bounding box center [785, 649] width 563 height 67
type textarea "how about medical plan comparison"
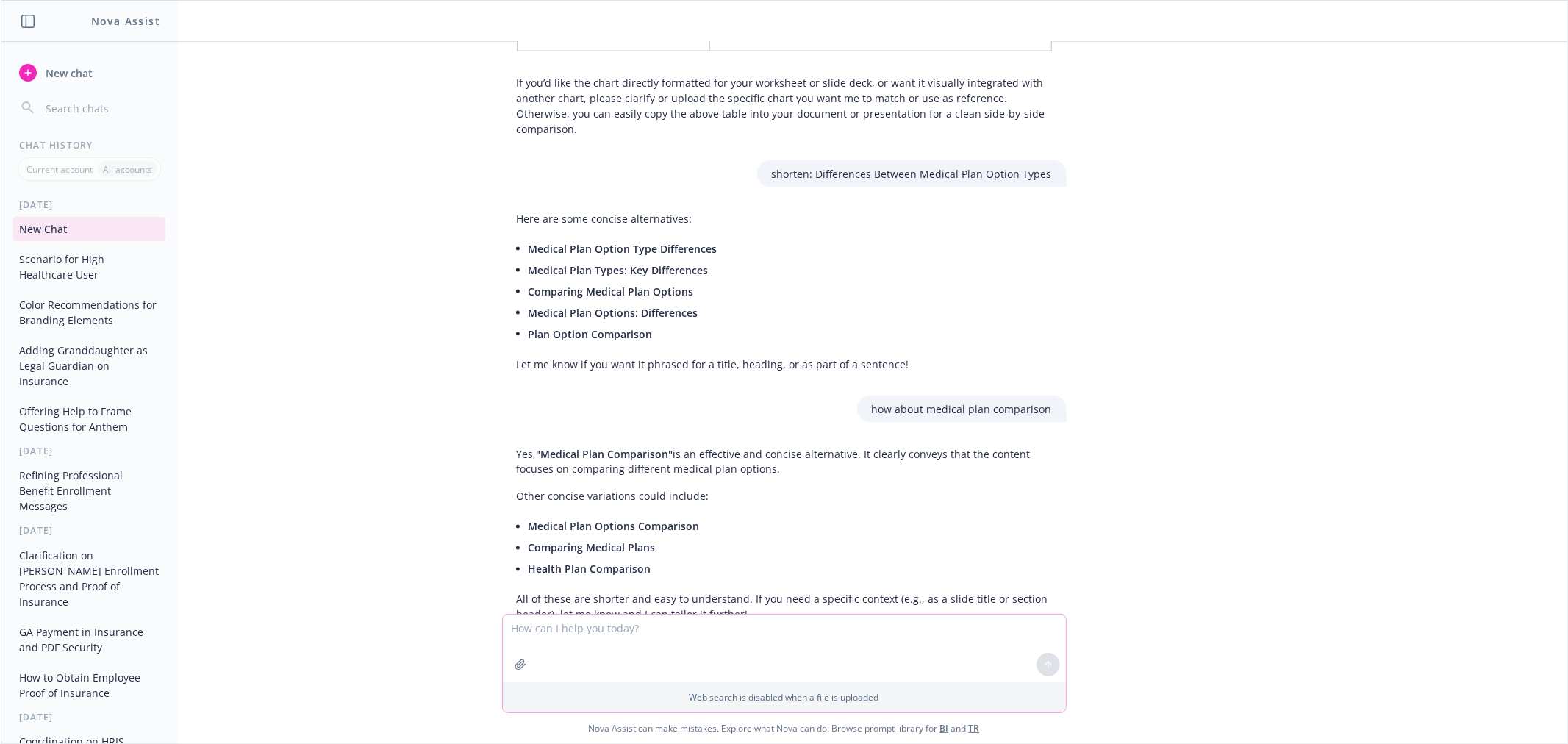
scroll to position [1949, 0]
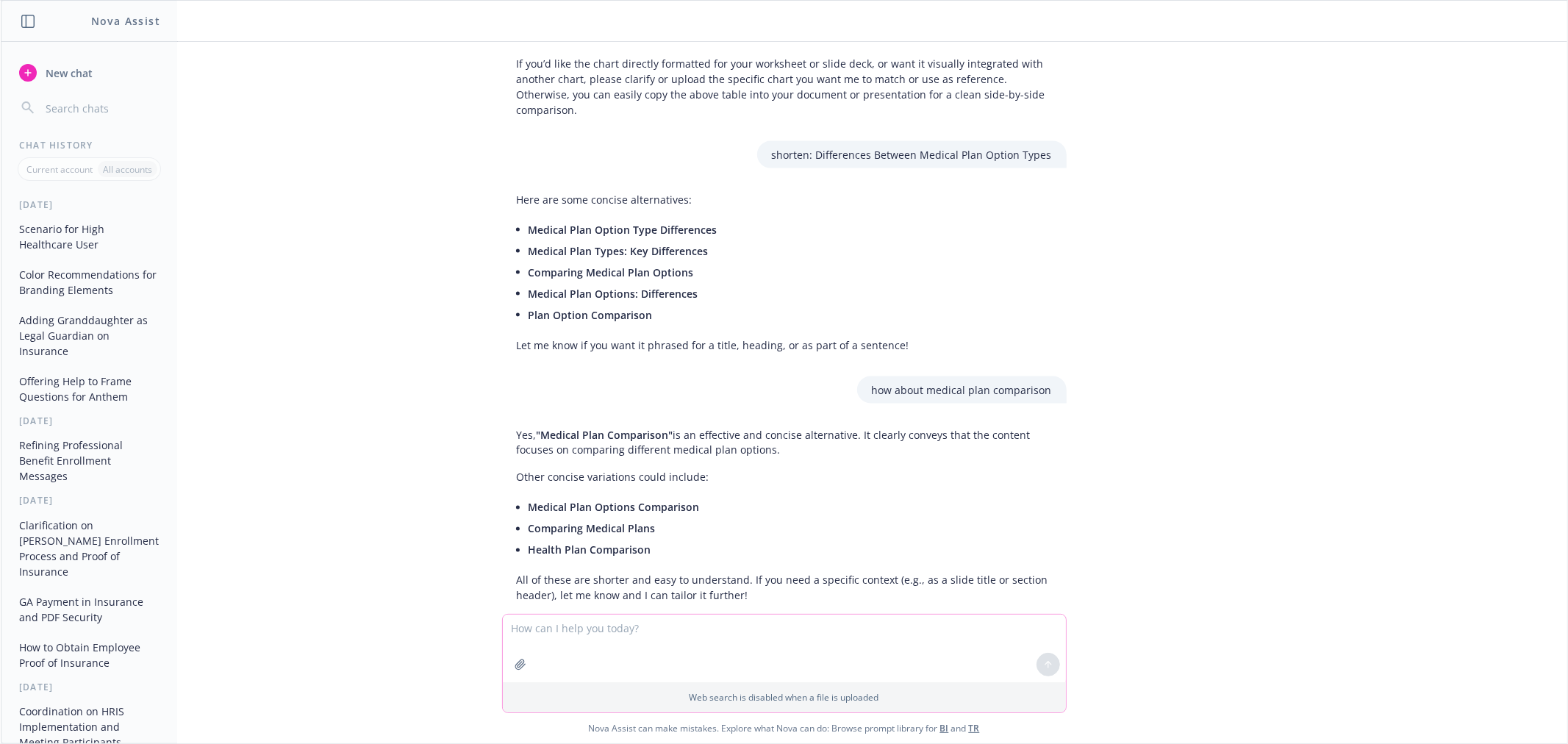
click at [601, 641] on textarea at bounding box center [785, 649] width 563 height 67
paste textarea
type textarea "are these limits correct? and is my math correct"
click at [789, 634] on textarea "are these limits correct? and is my math correct" at bounding box center [785, 648] width 563 height 69
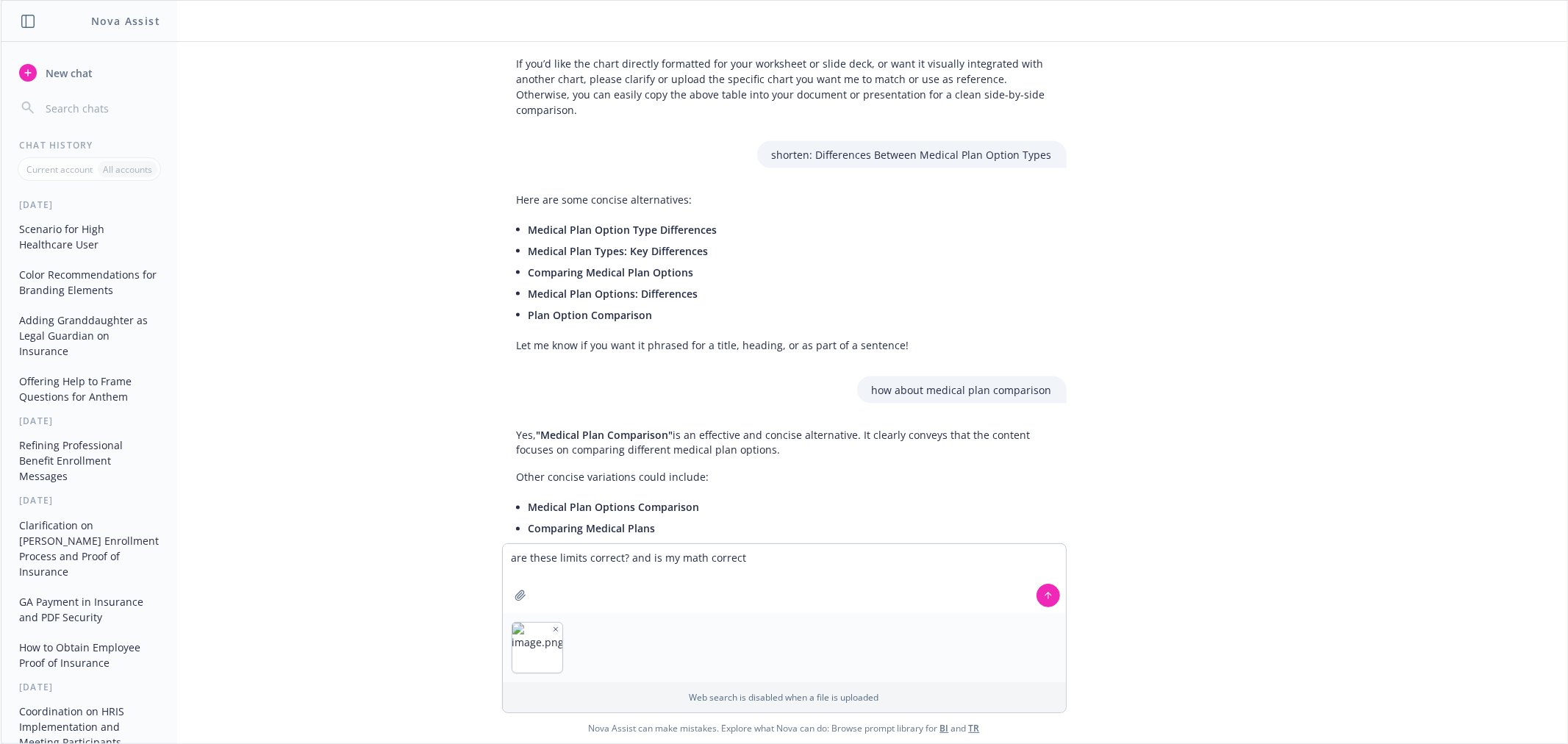
click at [1043, 599] on icon at bounding box center [1047, 595] width 10 height 10
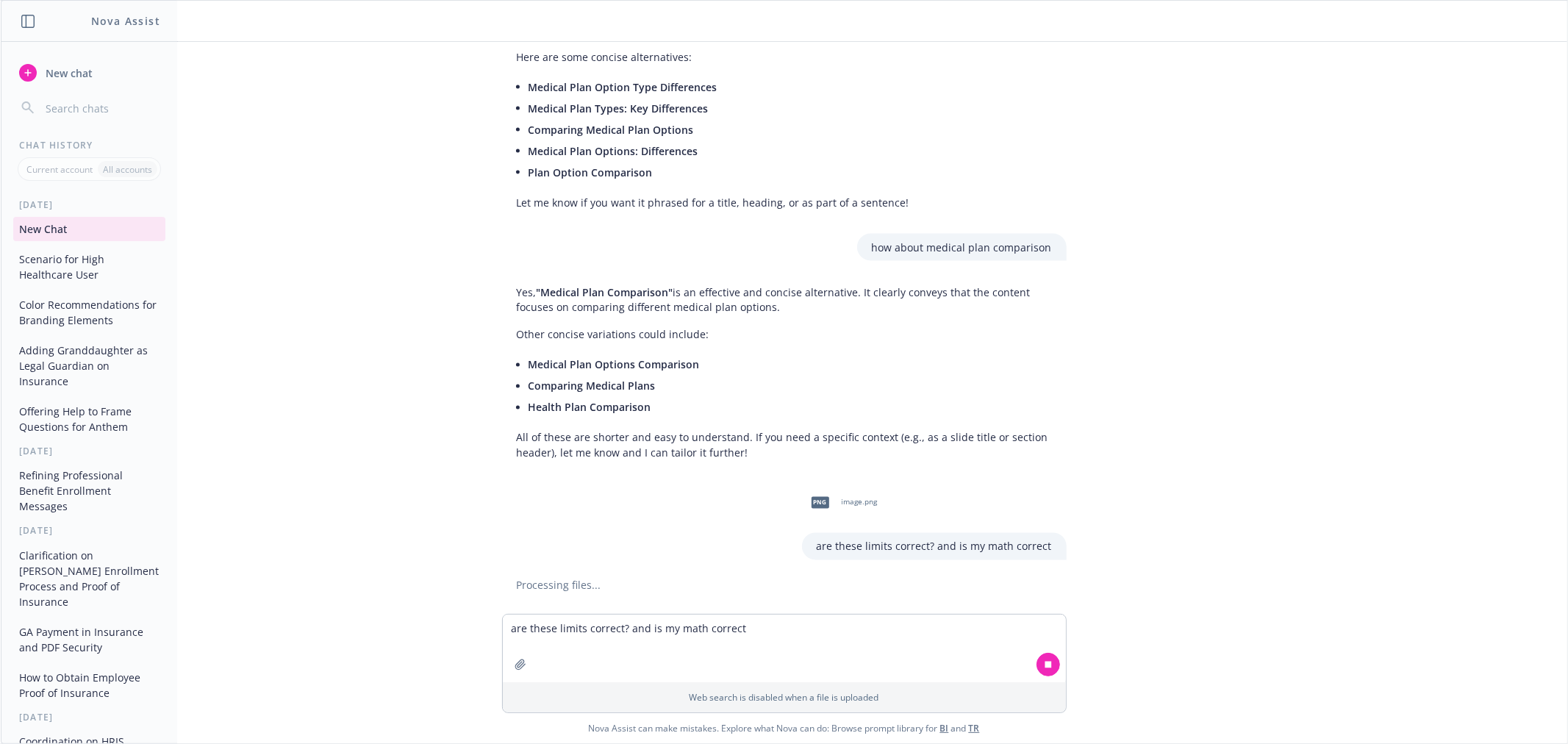
scroll to position [2099, 0]
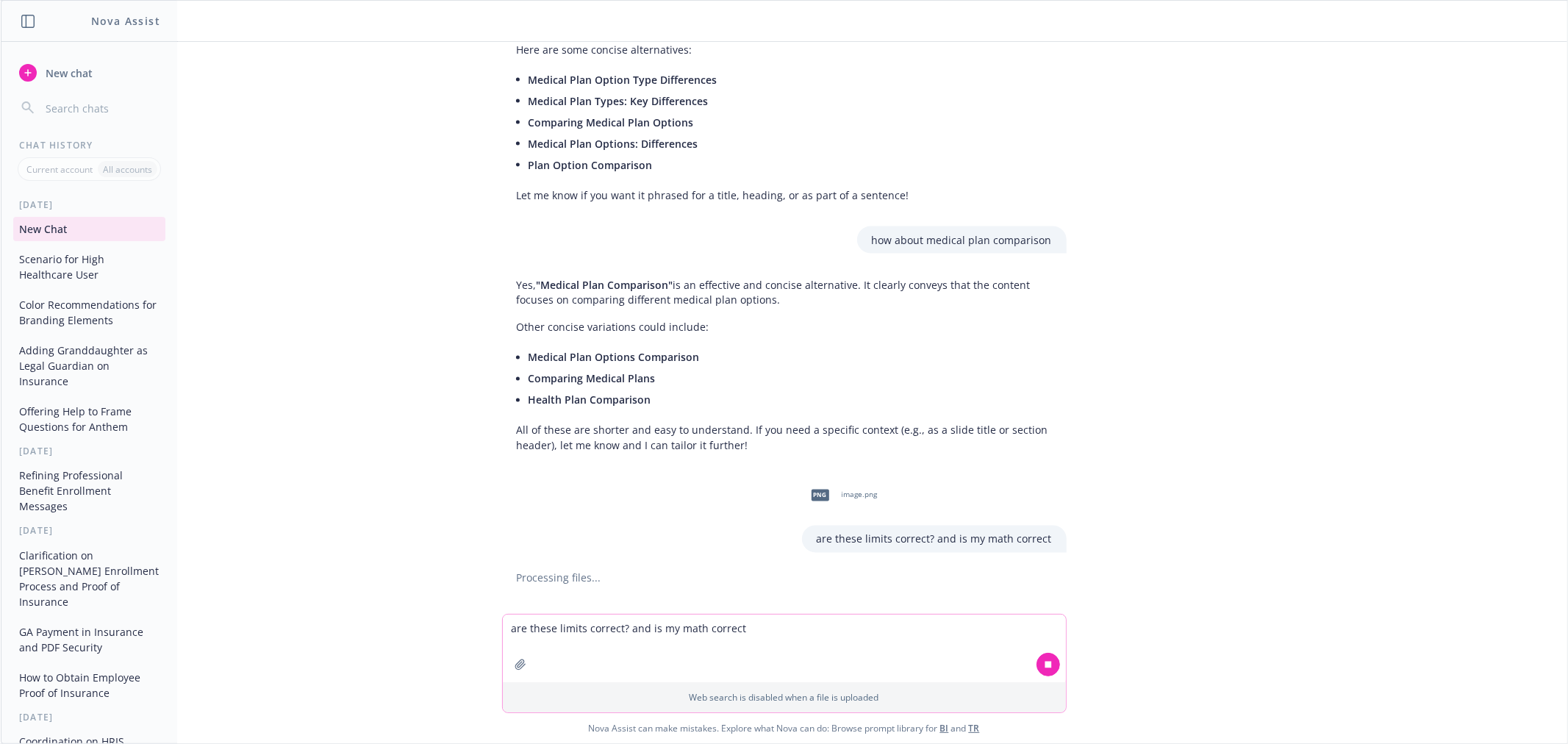
click at [582, 638] on textarea "are these limits correct? and is my math correct" at bounding box center [785, 649] width 563 height 67
paste textarea "An HSA is a tax-advantaged, employee-owned account for saving and paying qualif…"
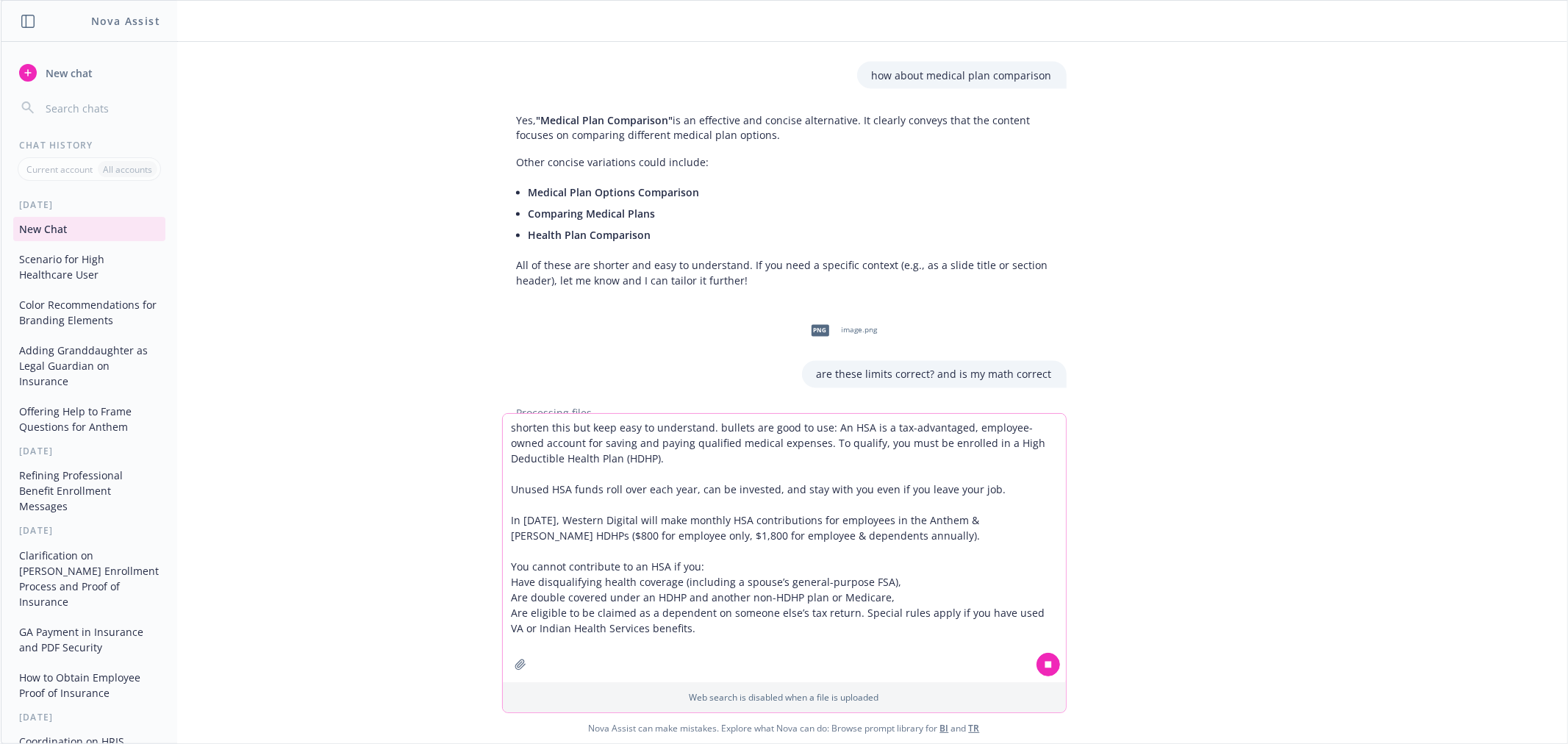
scroll to position [2301, 0]
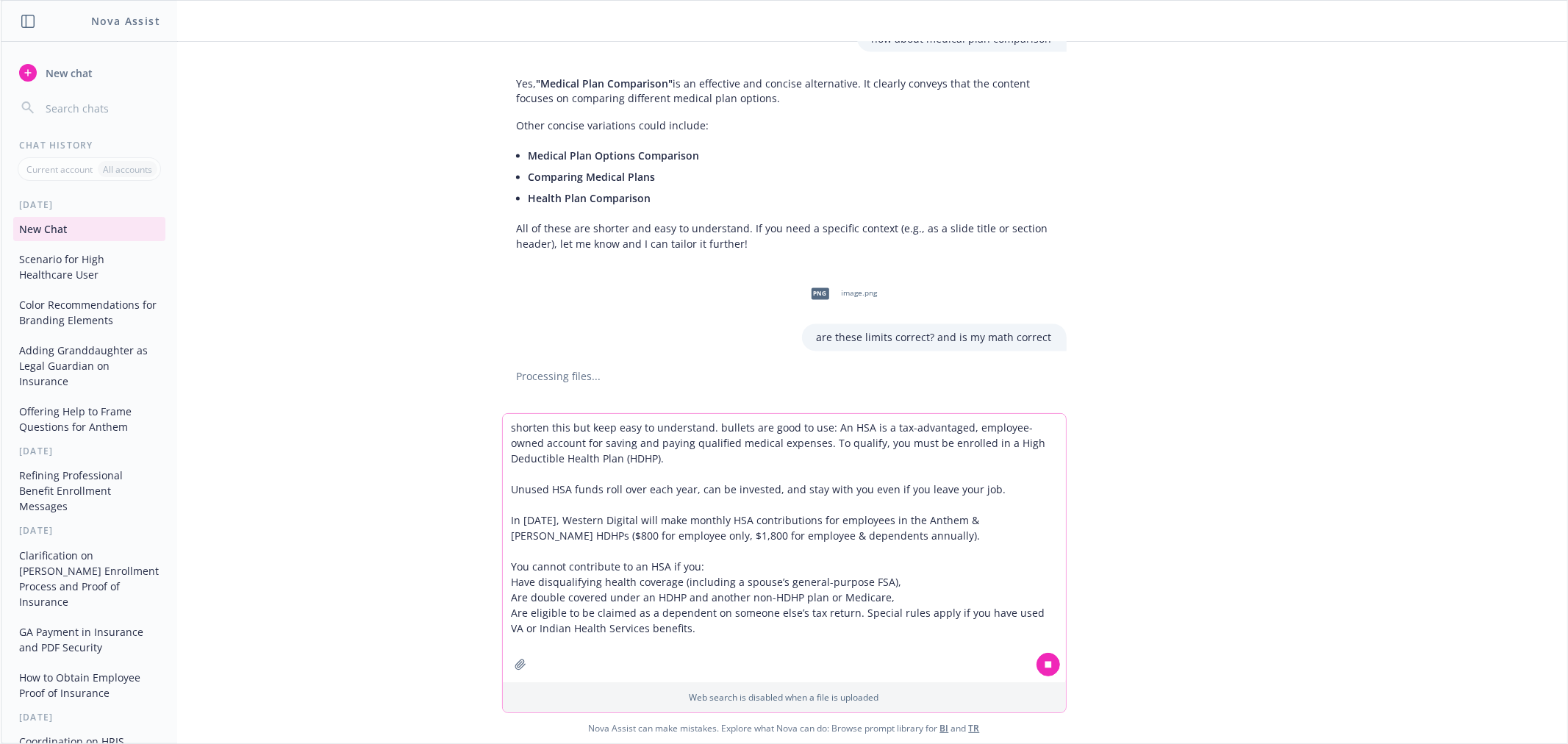
type textarea "shorten this but keep easy to understand. bullets are good to use: An HSA is a …"
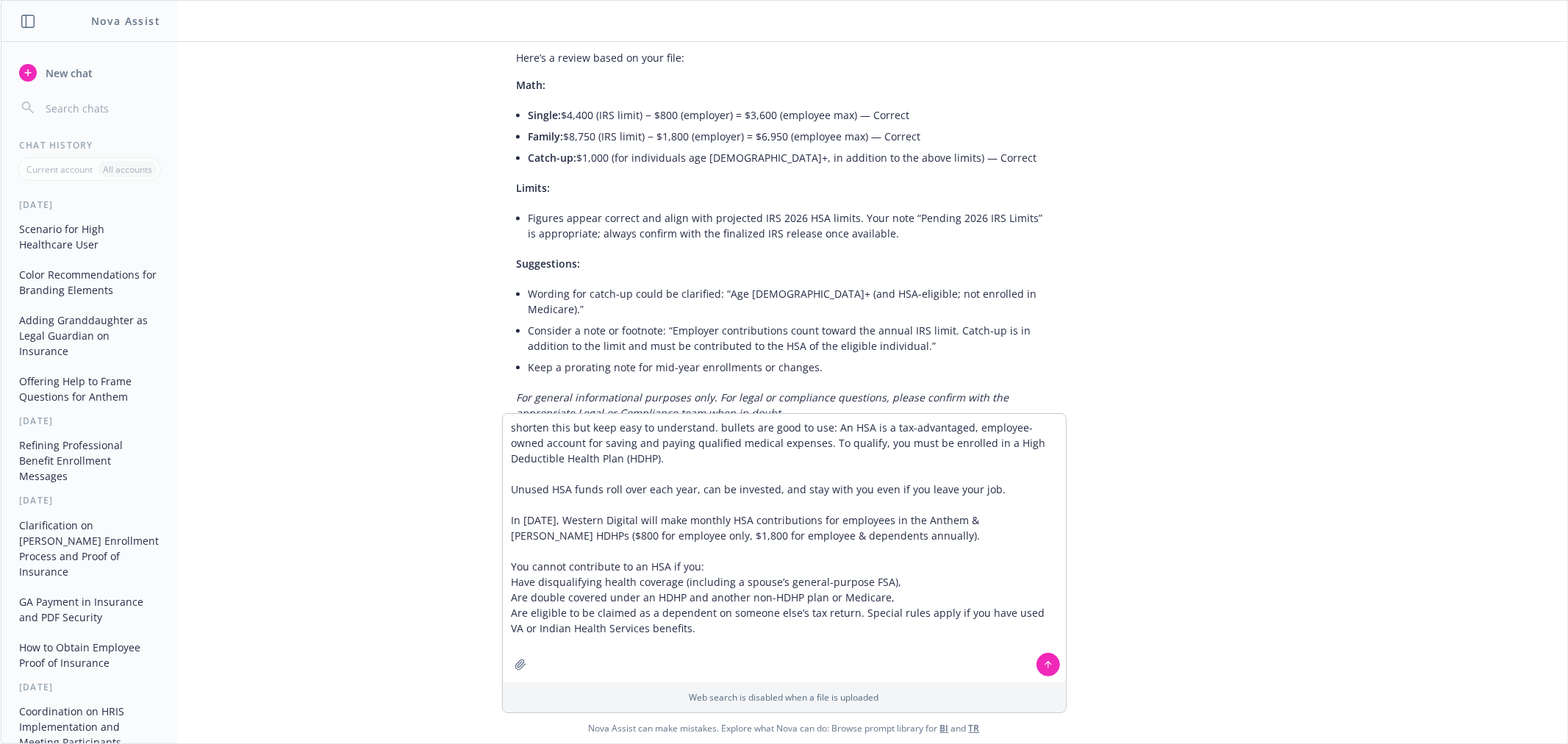
scroll to position [2628, 0]
click at [1047, 669] on button at bounding box center [1048, 665] width 24 height 24
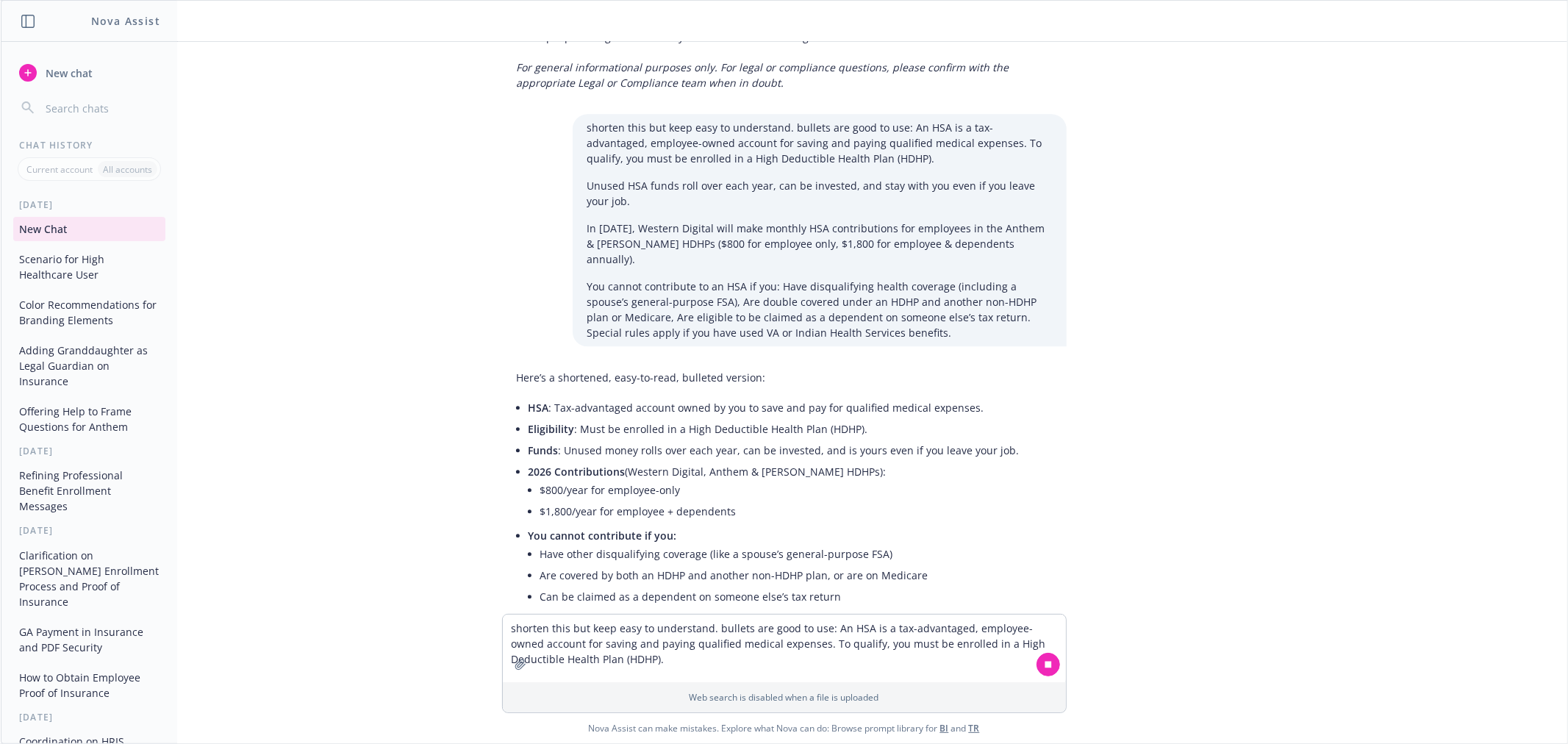
scroll to position [2980, 0]
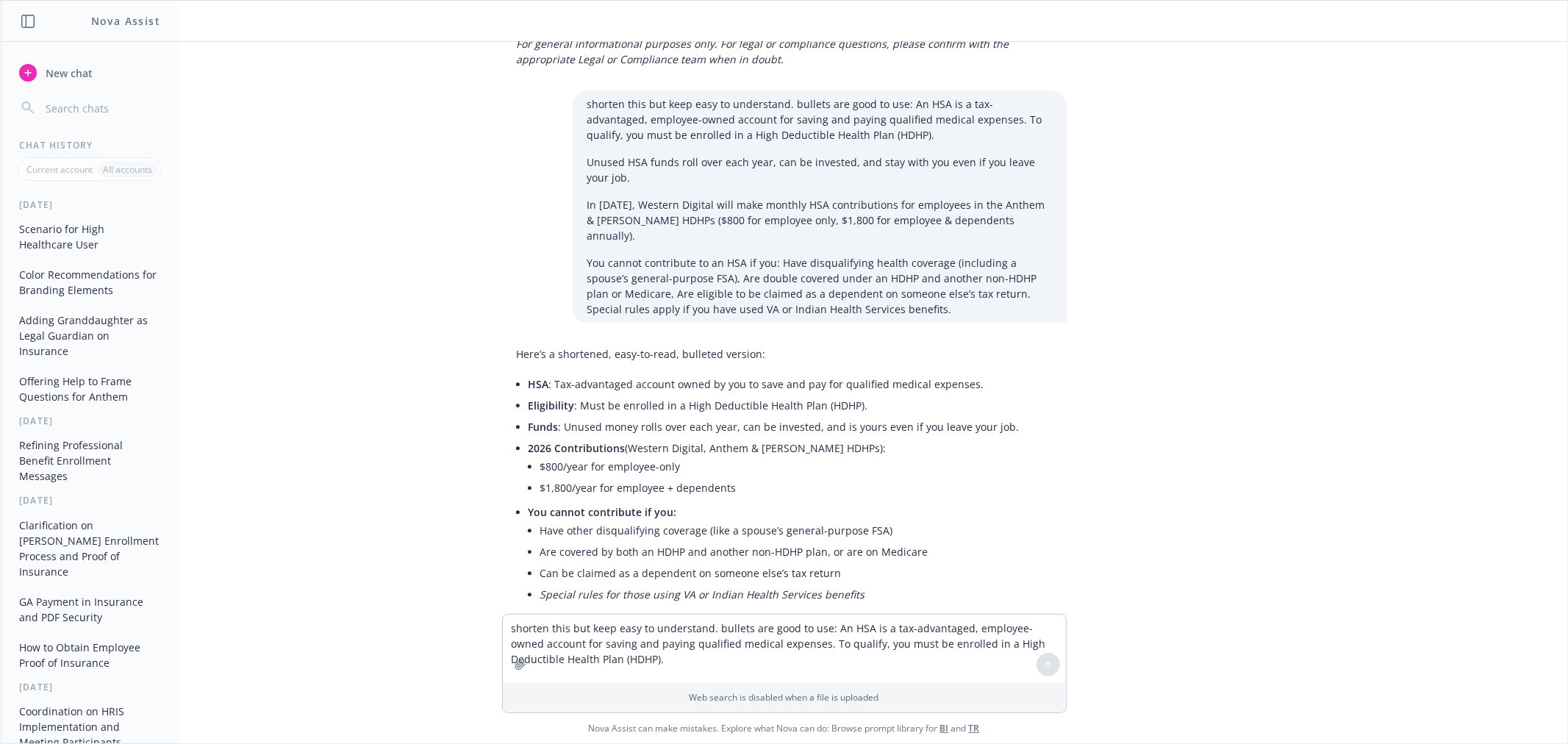
click at [588, 541] on li "Are covered by both an HDHP and another non-HDHP plan, or are on Medicare" at bounding box center [780, 551] width 480 height 21
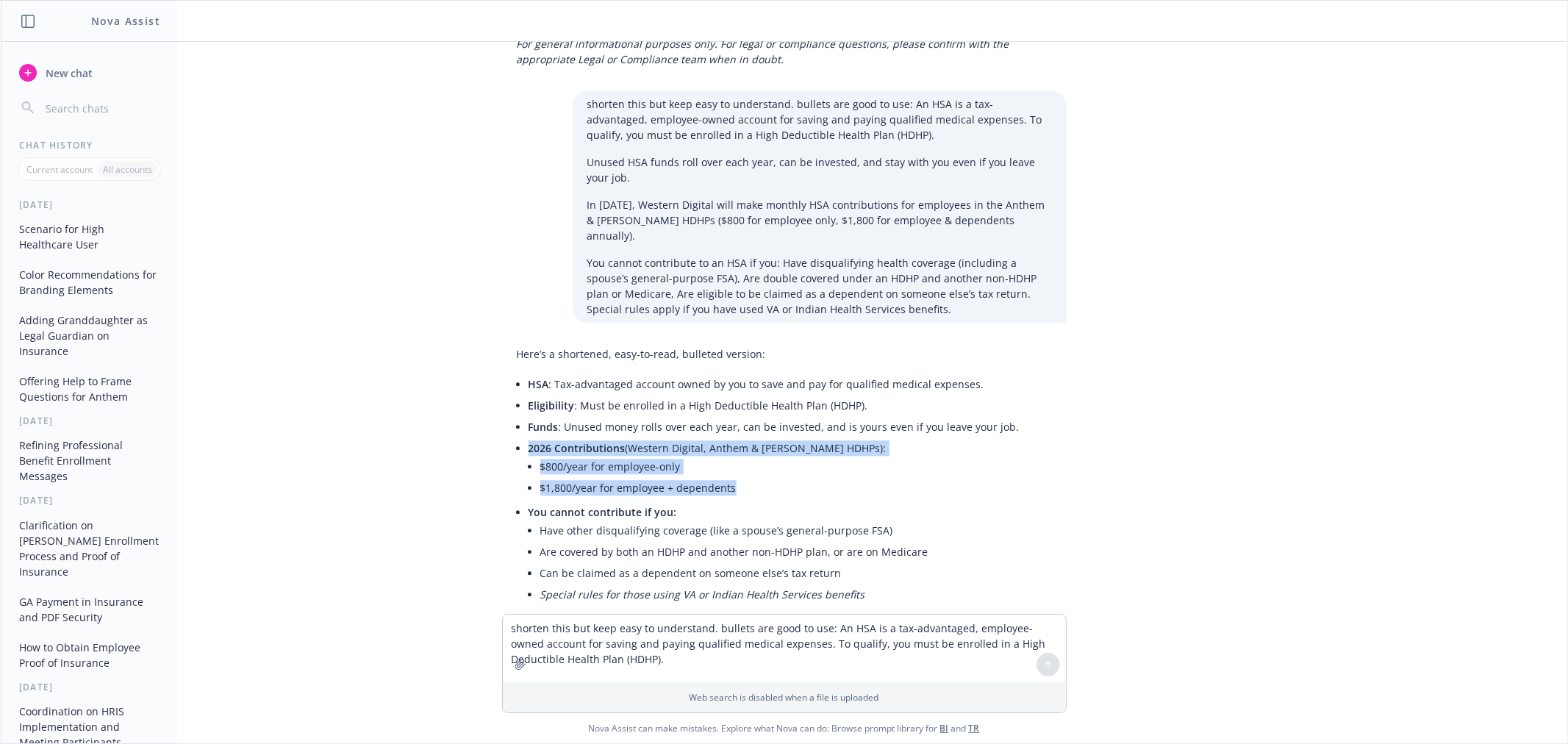
drag, startPoint x: 516, startPoint y: 383, endPoint x: 740, endPoint y: 419, distance: 226.9
click at [740, 437] on li "2026 Contributions (Western Digital, Anthem & Kaiser HDHPs): $800/year for empl…" at bounding box center [774, 469] width 491 height 64
copy li "2026 Contributions (Western Digital, Anthem & Kaiser HDHPs): $800/year for empl…"
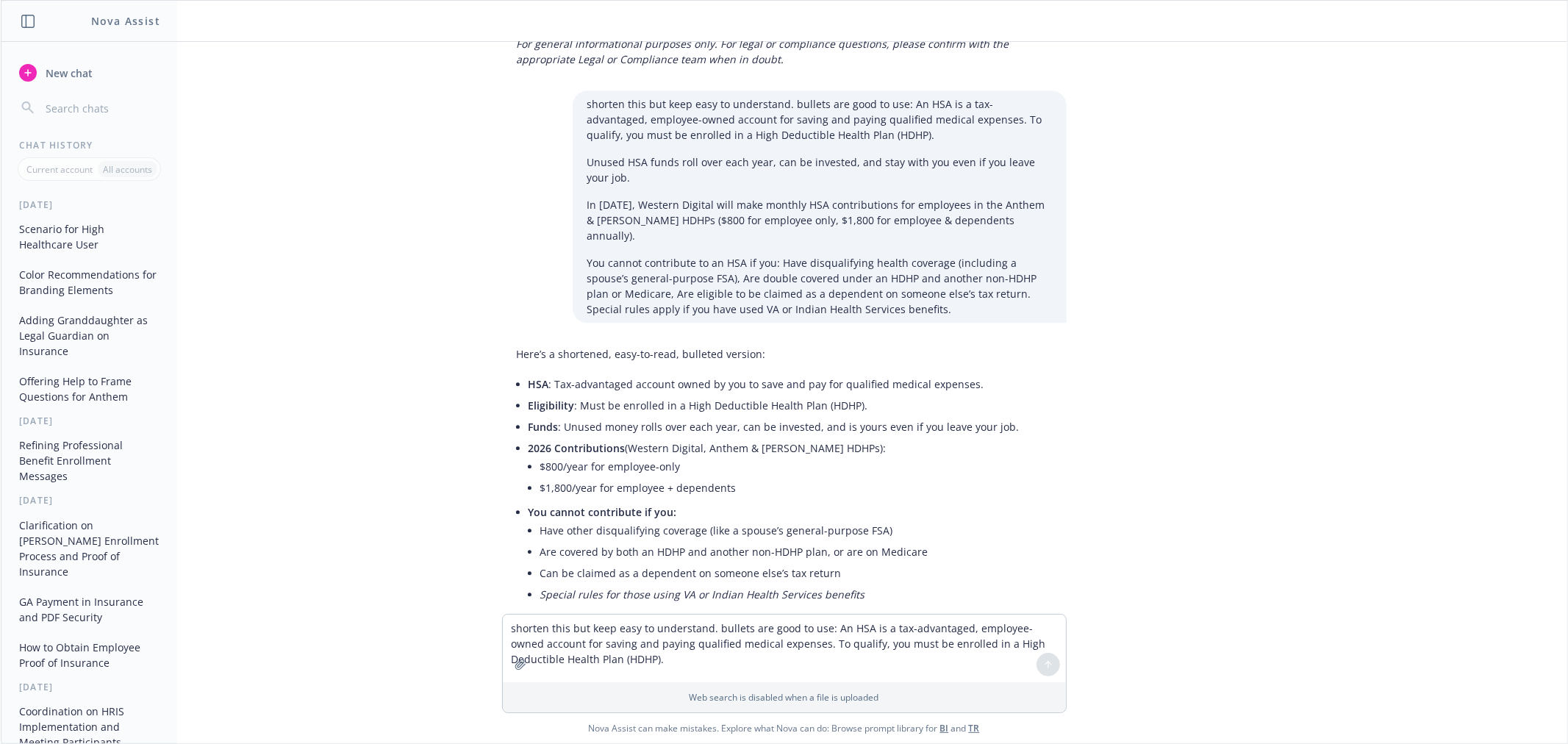
click at [861, 541] on li "Are covered by both an HDHP and another non-HDHP plan, or are on Medicare" at bounding box center [780, 551] width 480 height 21
drag, startPoint x: 541, startPoint y: 322, endPoint x: 980, endPoint y: 324, distance: 439.0
click at [980, 373] on li "HSA : Tax-advantaged account owned by you to save and pay for qualified medical…" at bounding box center [774, 383] width 491 height 21
copy li "Tax-advantaged account owned by you to save and pay for qualified medical expen…"
click at [709, 437] on li "2026 Contributions (Western Digital, Anthem & Kaiser HDHPs): $800/year for empl…" at bounding box center [774, 469] width 491 height 64
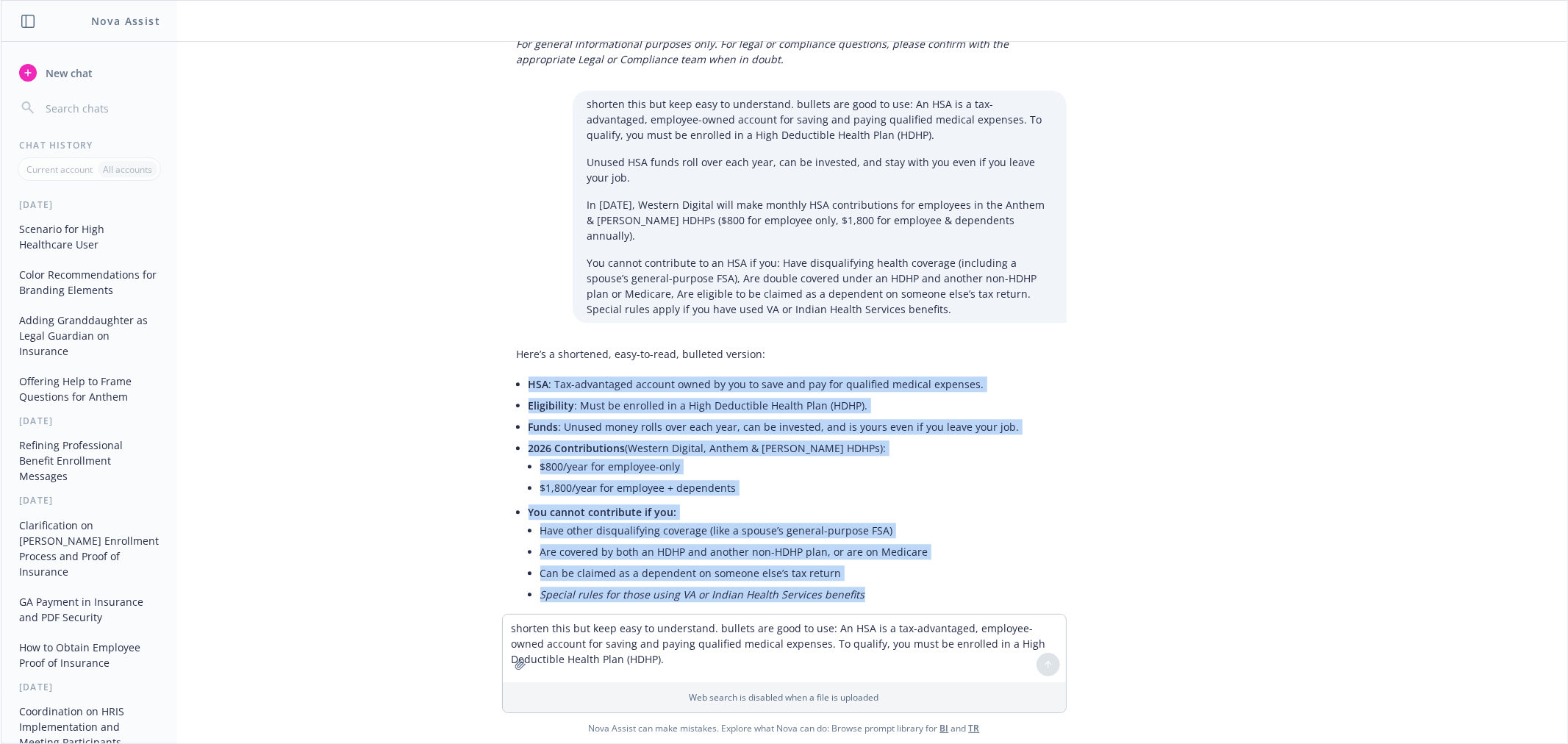
drag, startPoint x: 518, startPoint y: 318, endPoint x: 847, endPoint y: 532, distance: 392.5
click at [847, 532] on ul "HSA : Tax-advantaged account owned by you to save and pay for qualified medical…" at bounding box center [774, 491] width 491 height 234
copy ul "HSA : Tax-advantaged account owned by you to save and pay for qualified medical…"
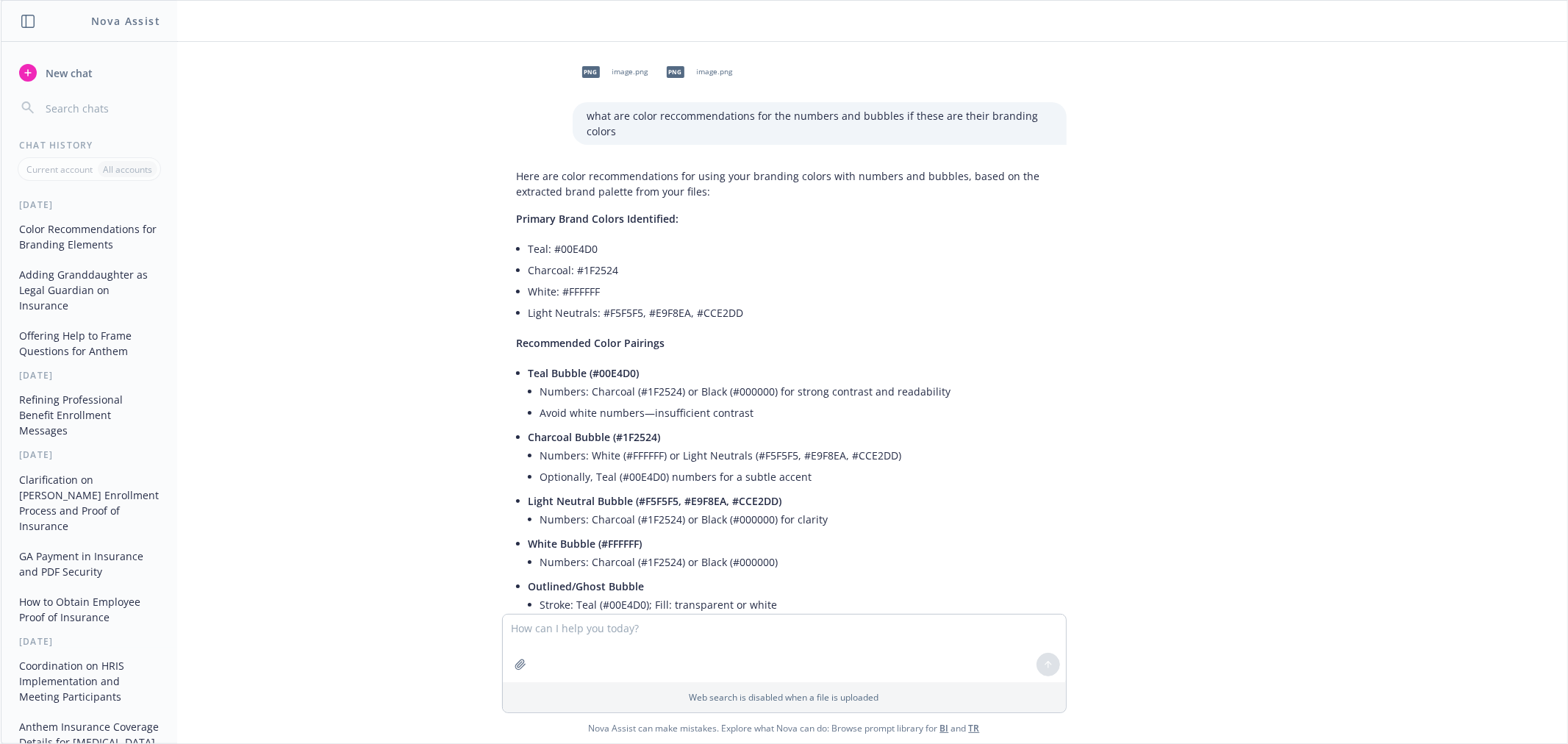
scroll to position [831, 0]
